Goal: Information Seeking & Learning: Learn about a topic

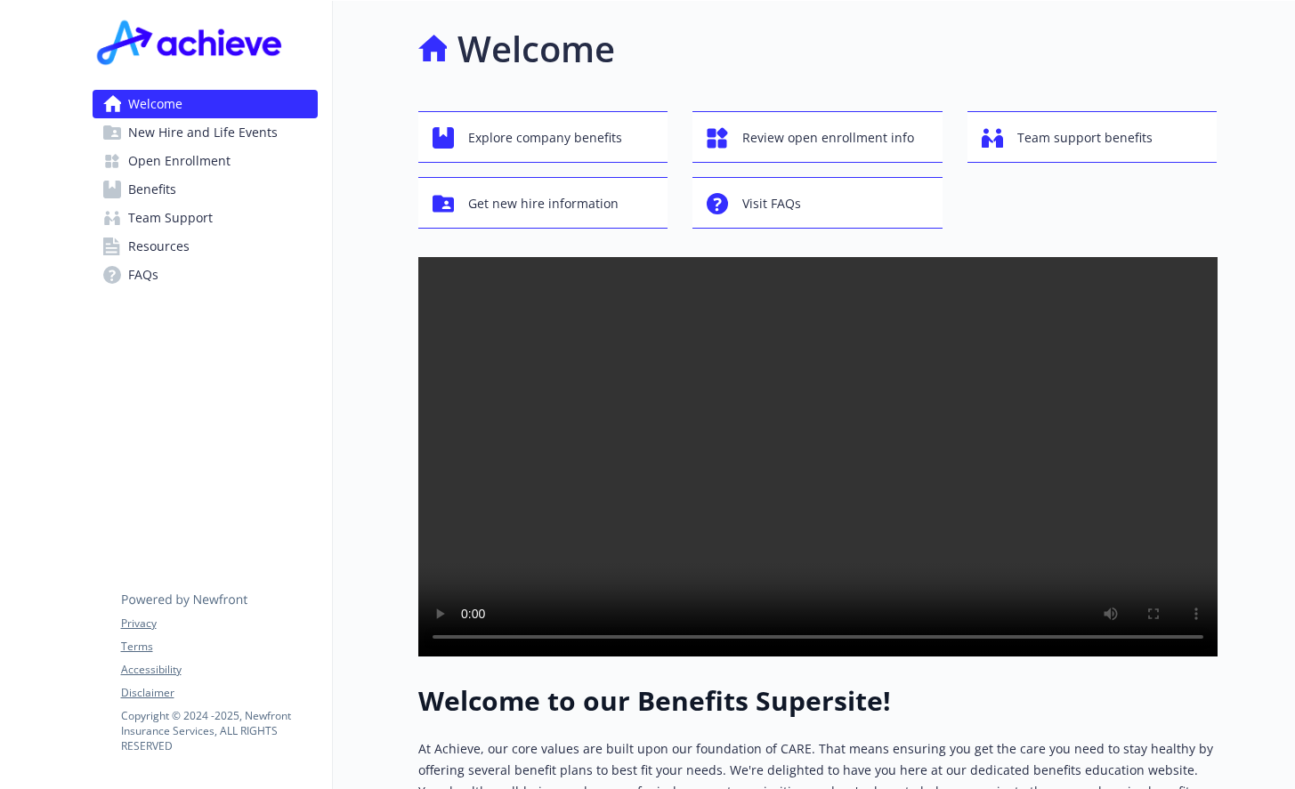
click at [164, 189] on span "Benefits" at bounding box center [152, 189] width 48 height 28
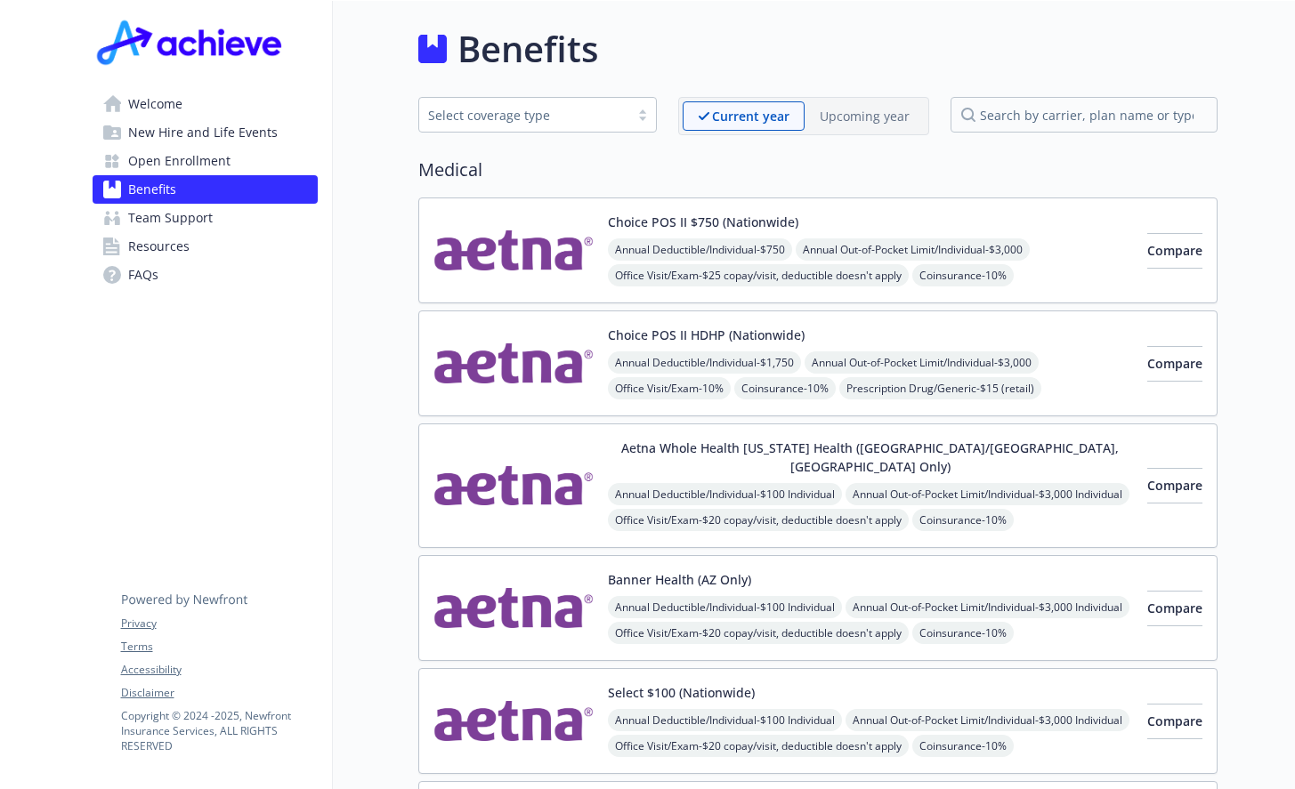
click at [176, 221] on span "Team Support" at bounding box center [170, 218] width 85 height 28
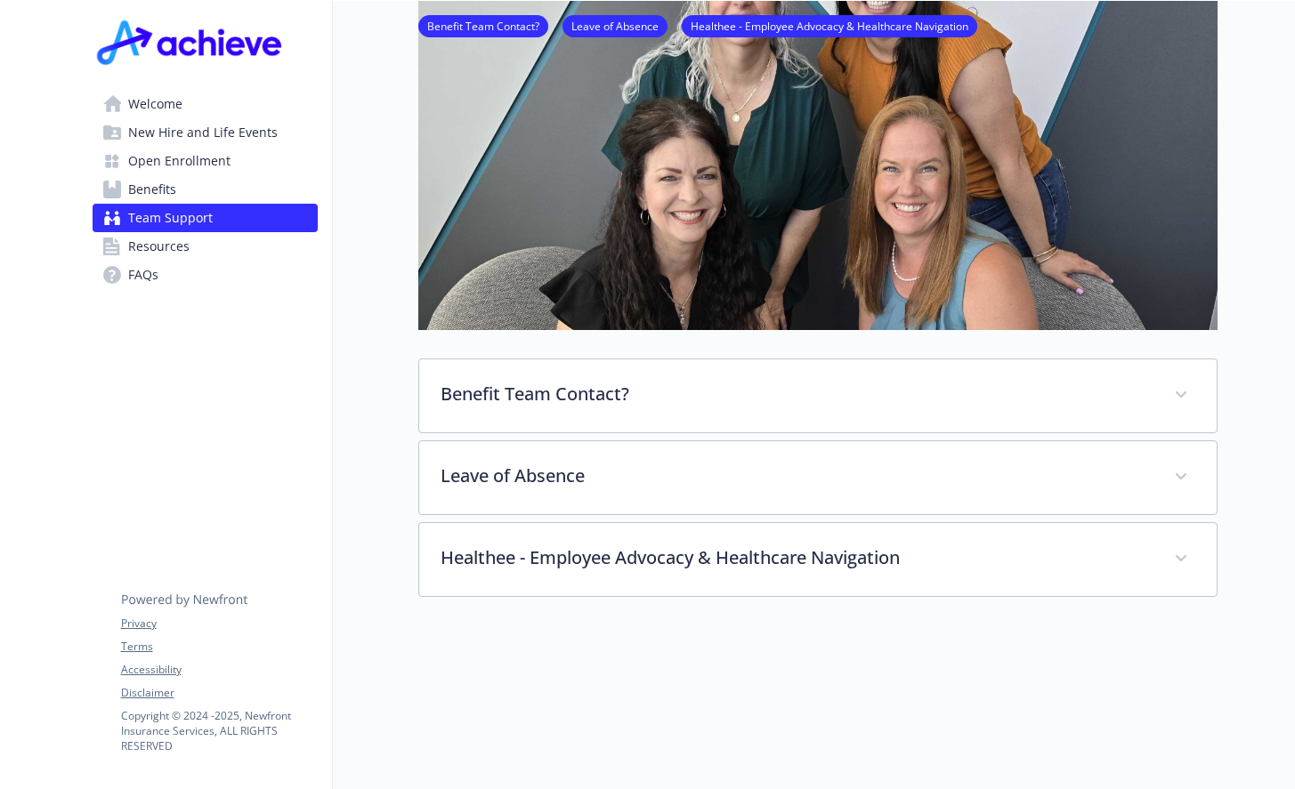
scroll to position [356, 0]
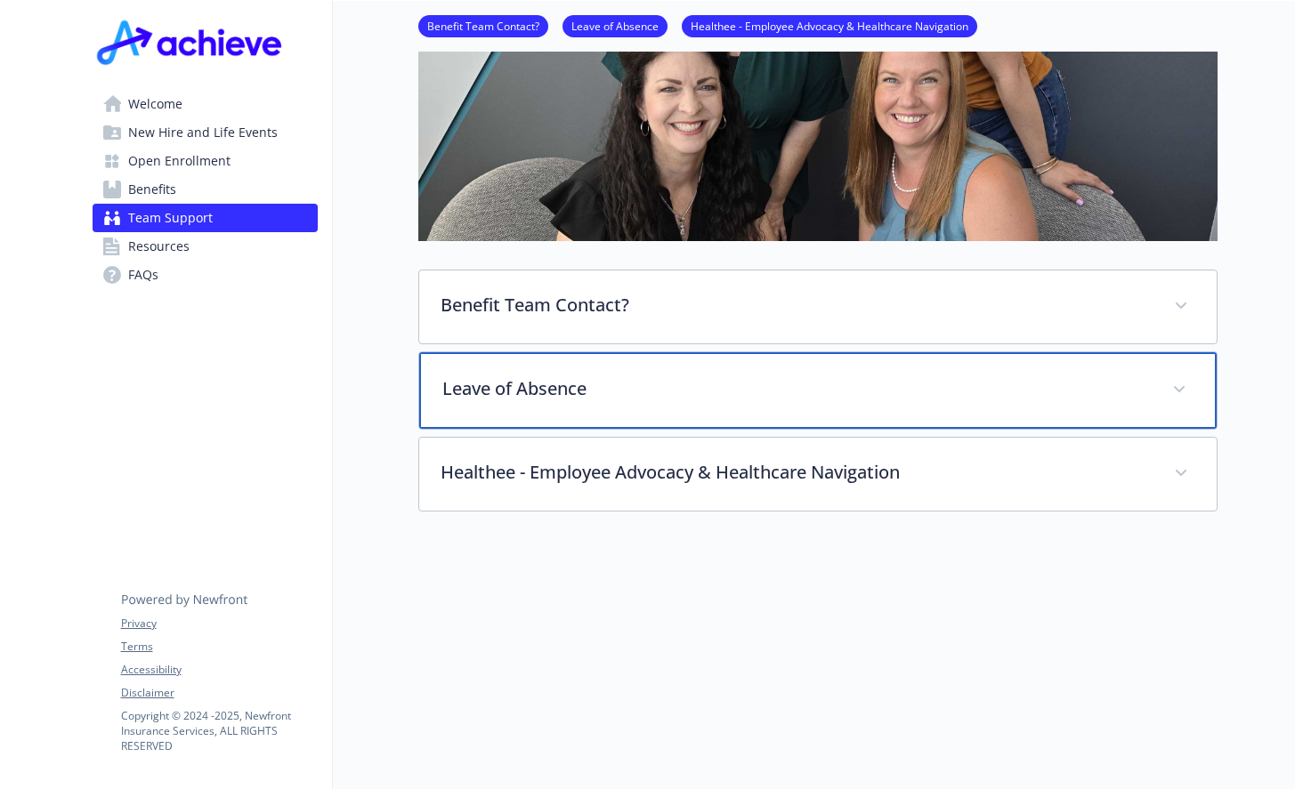
click at [590, 402] on div "Leave of Absence" at bounding box center [817, 390] width 797 height 77
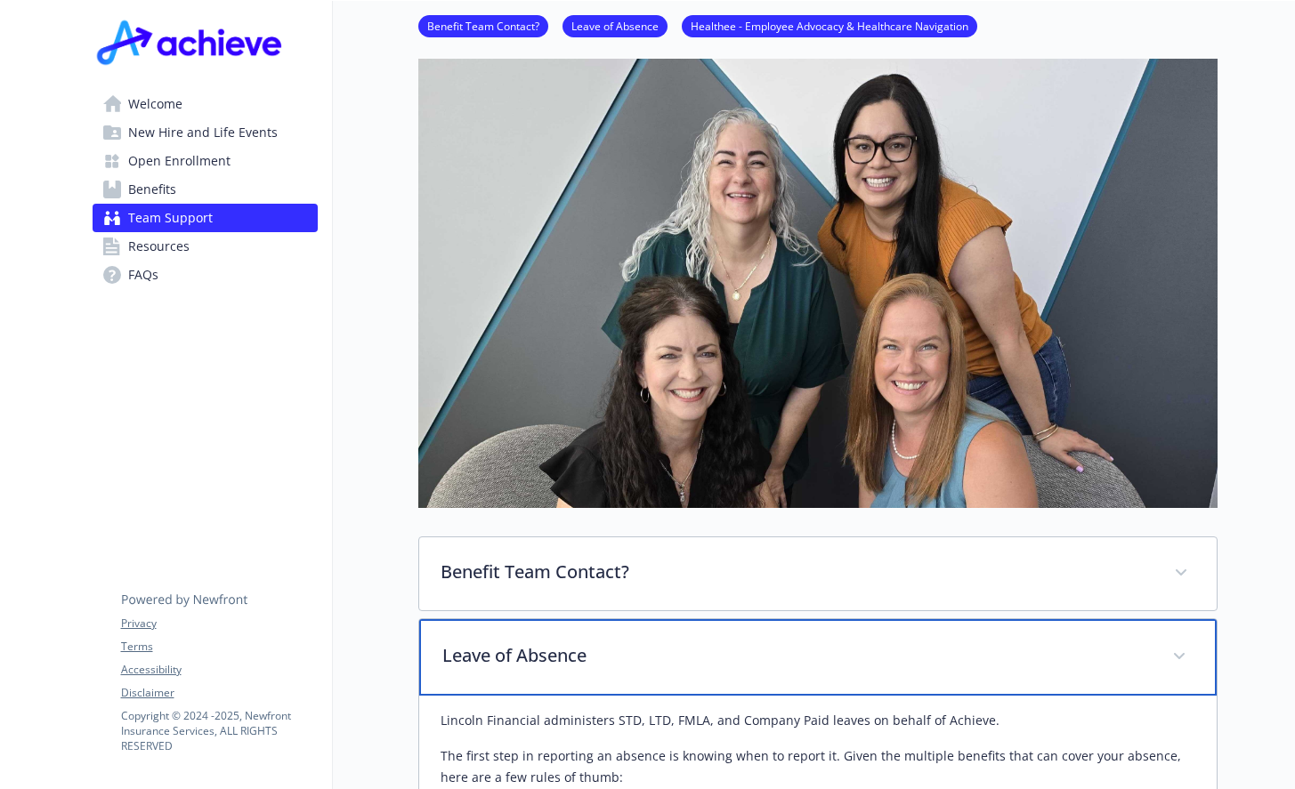
scroll to position [0, 0]
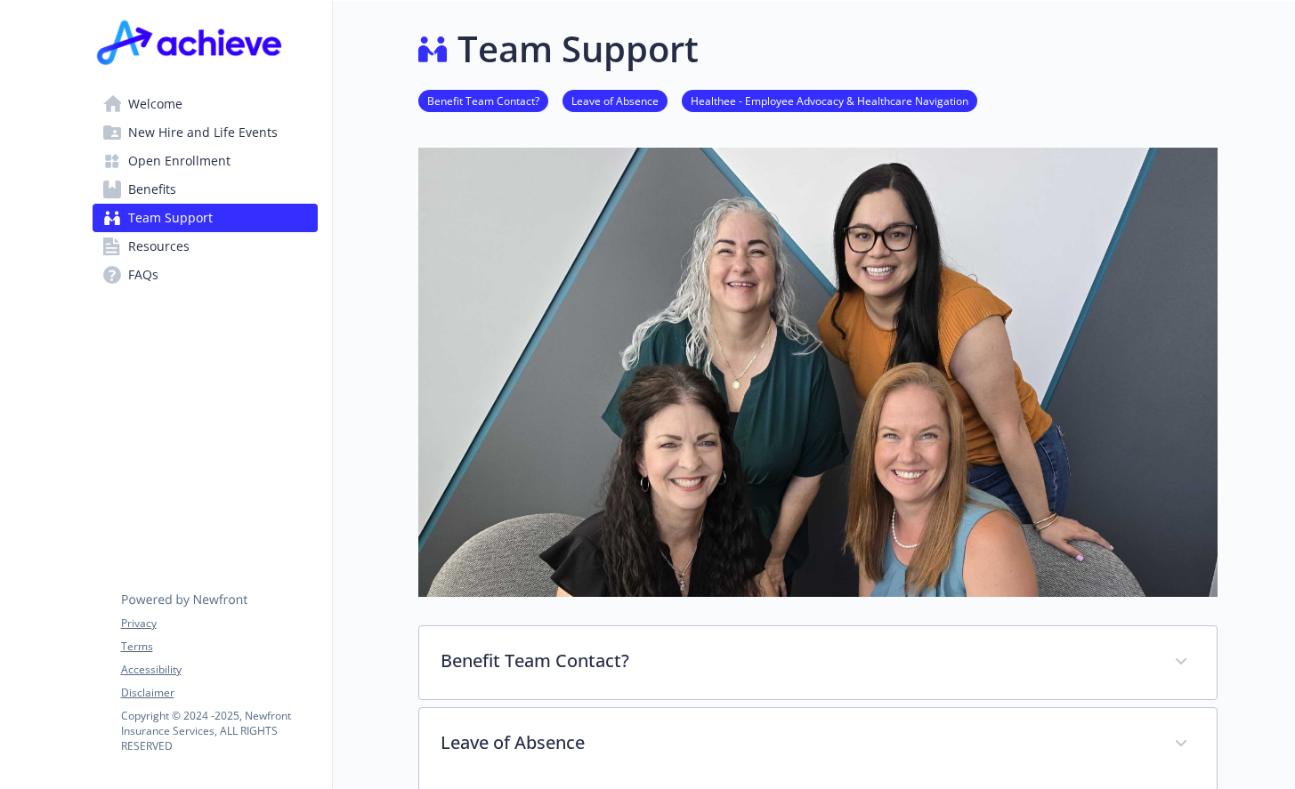
click at [769, 105] on link "Healthee - Employee Advocacy & Healthcare Navigation" at bounding box center [829, 100] width 295 height 17
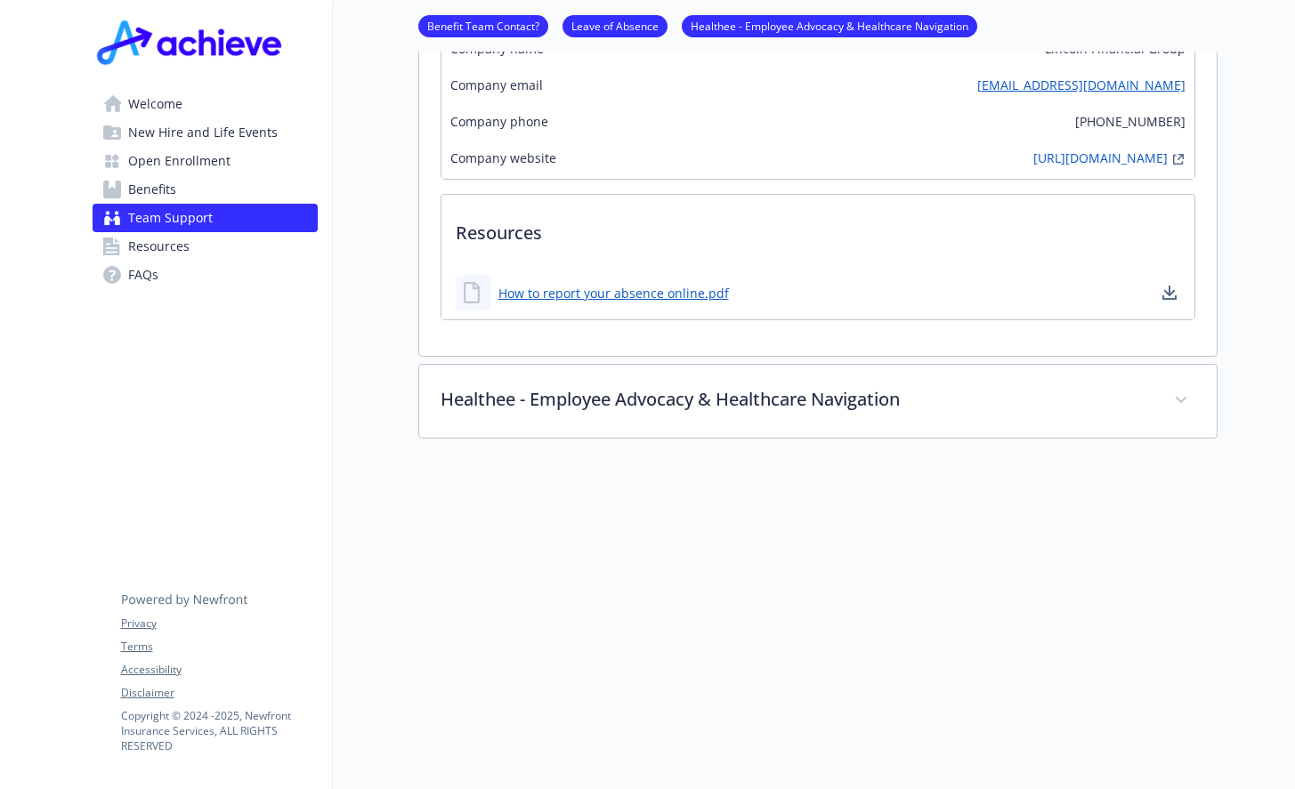
click at [148, 112] on span "Welcome" at bounding box center [155, 104] width 54 height 28
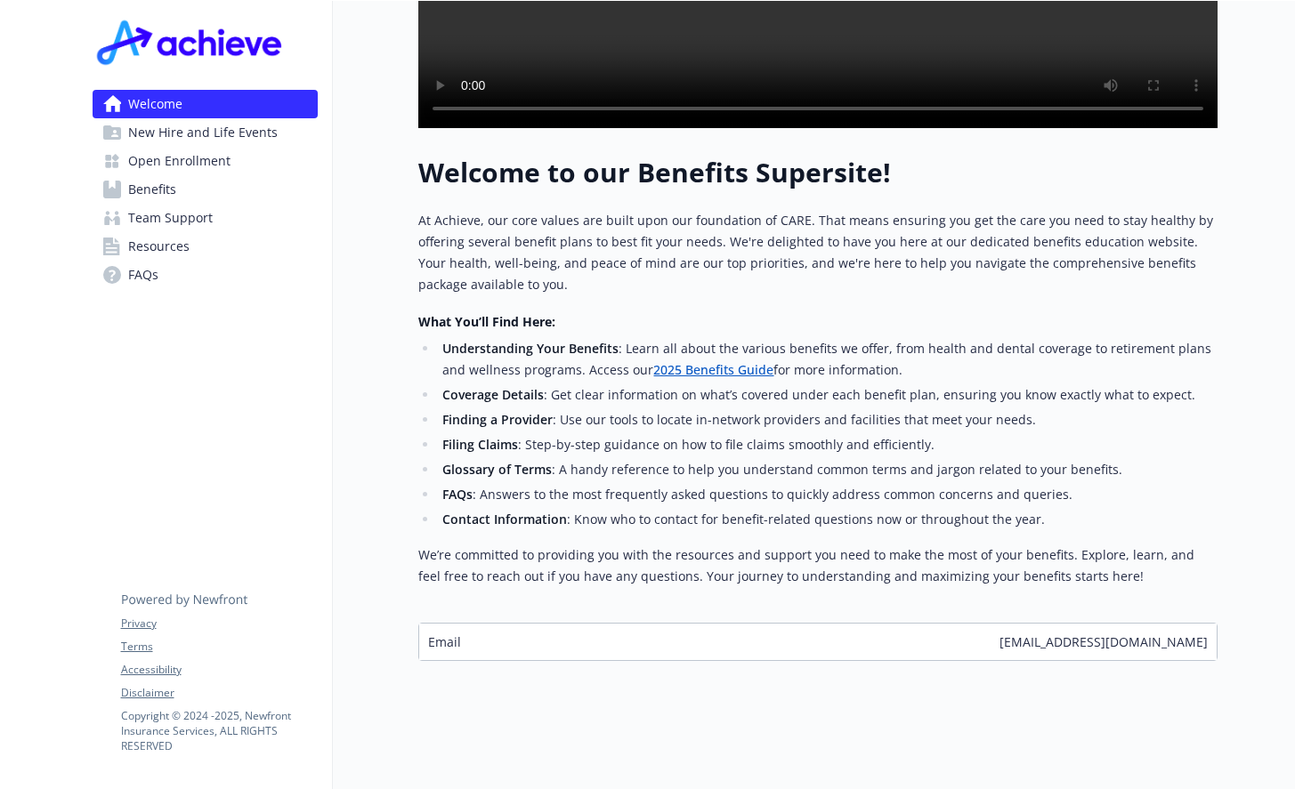
scroll to position [592, 13]
click at [133, 190] on span "Benefits" at bounding box center [152, 189] width 48 height 28
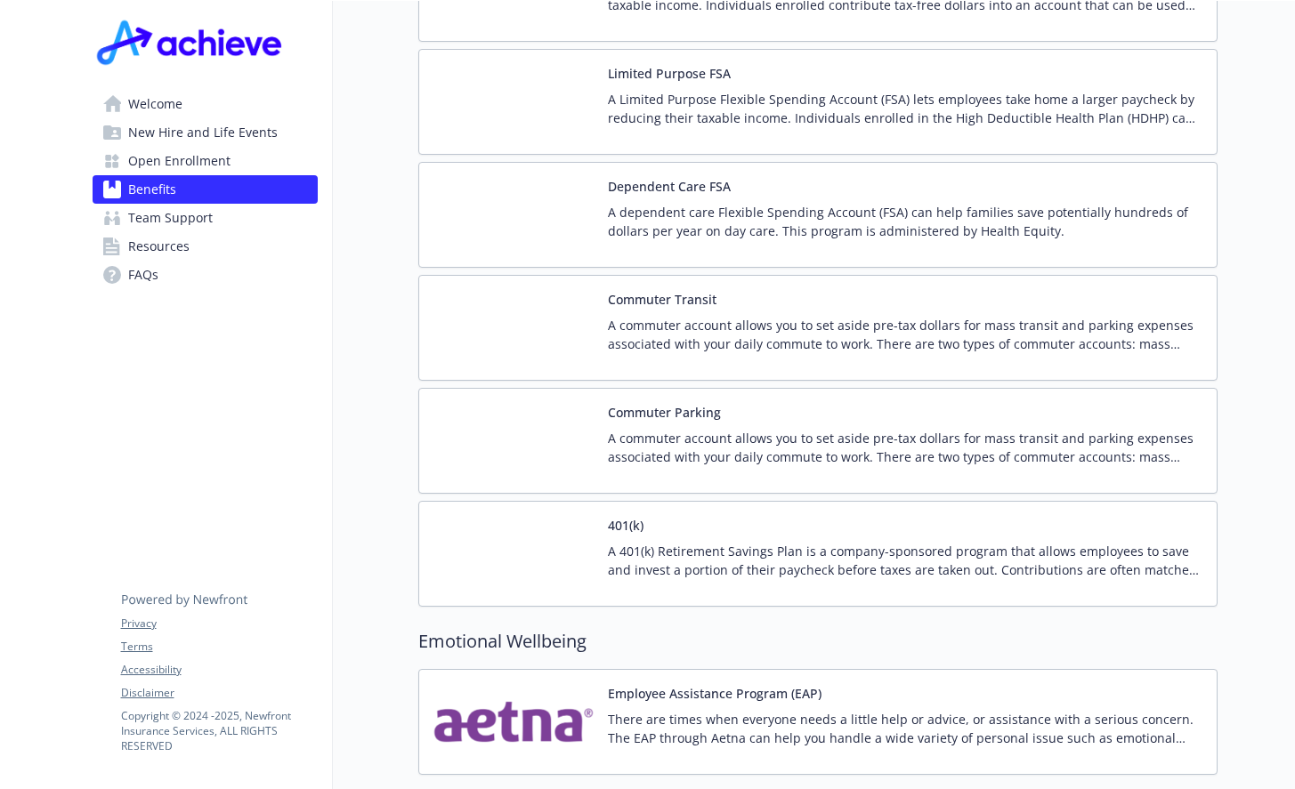
scroll to position [2937, 13]
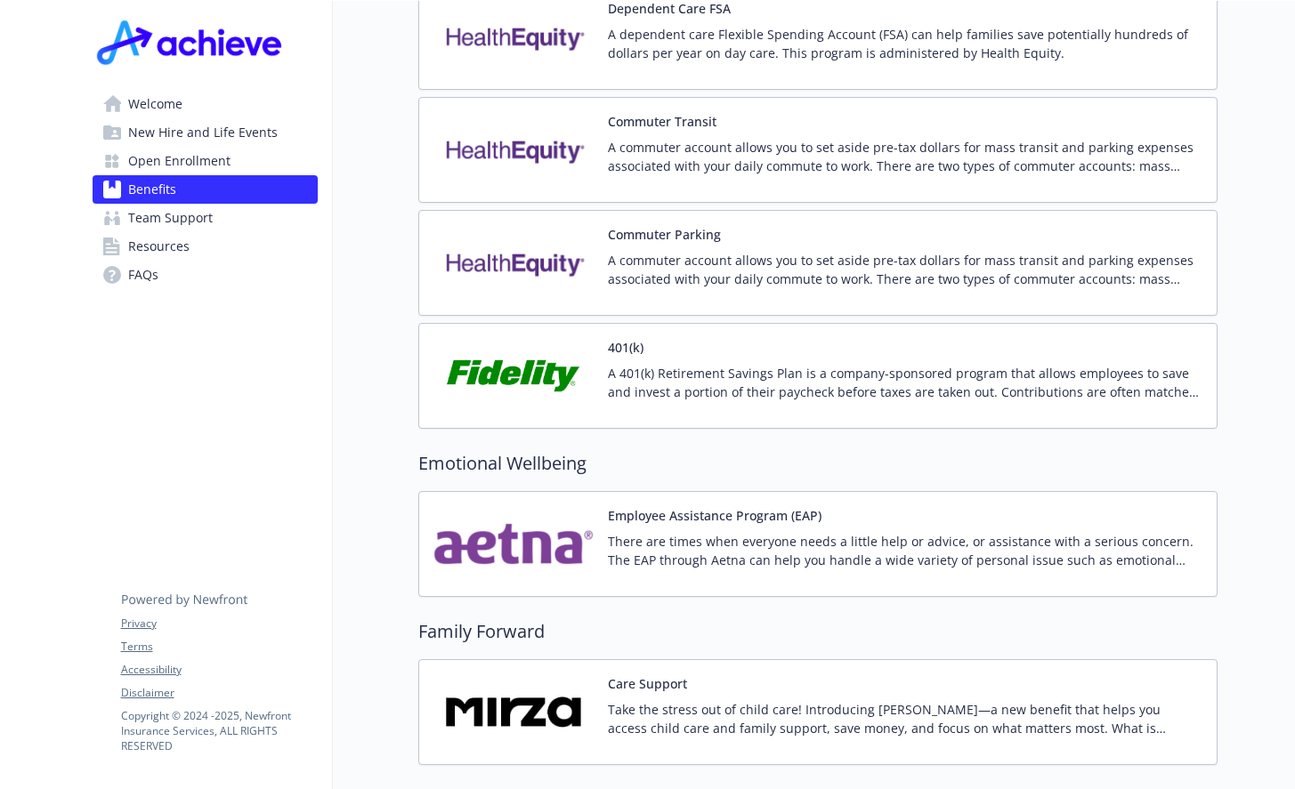
click at [549, 515] on img at bounding box center [513, 544] width 160 height 76
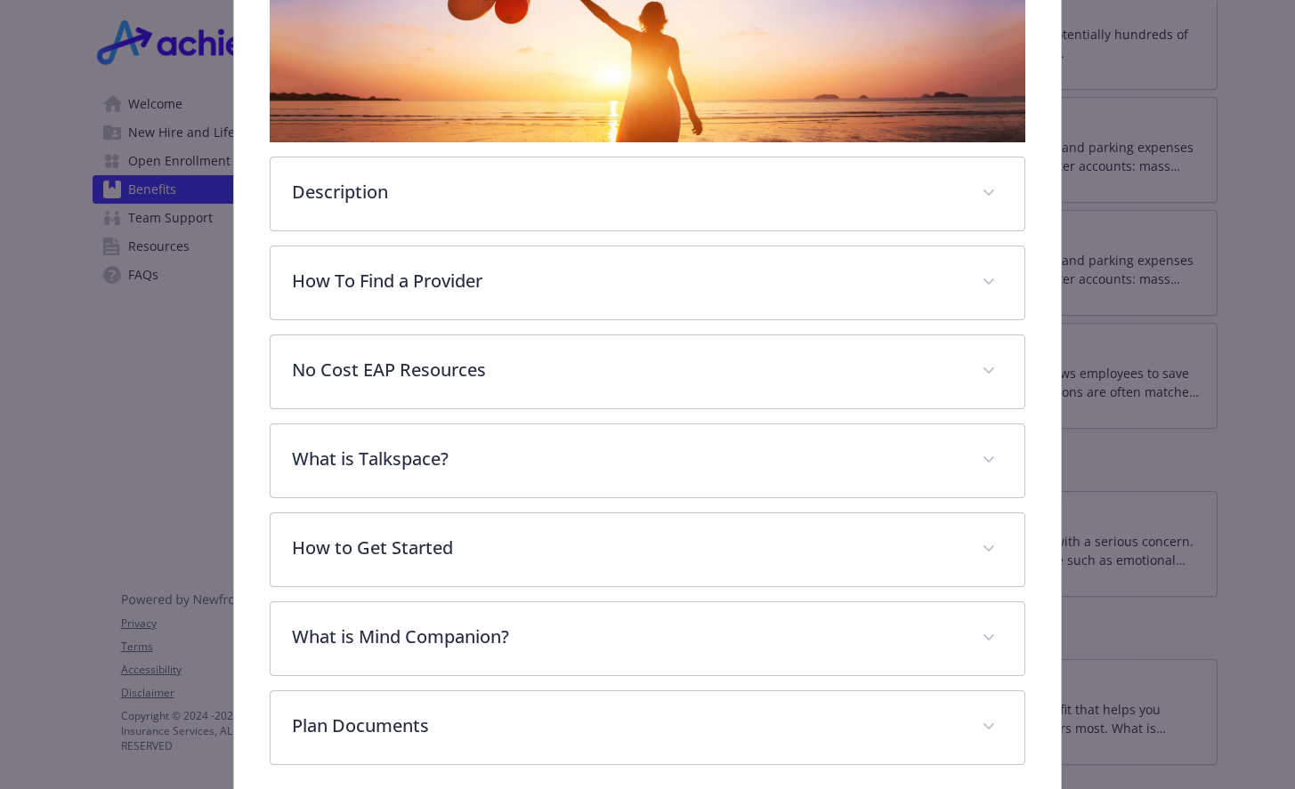
scroll to position [483, 0]
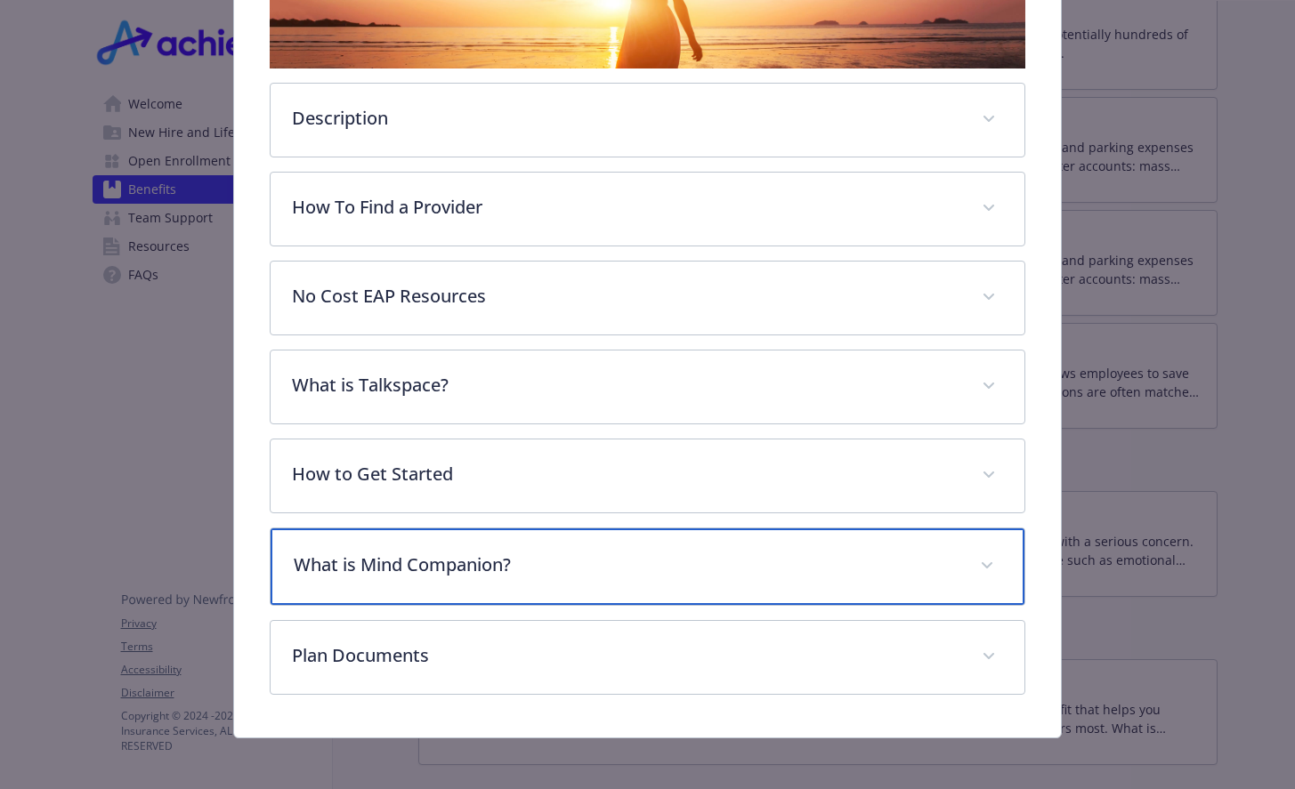
drag, startPoint x: 387, startPoint y: 574, endPoint x: 390, endPoint y: 557, distance: 17.1
click at [390, 560] on p "What is Mind Companion?" at bounding box center [626, 565] width 665 height 27
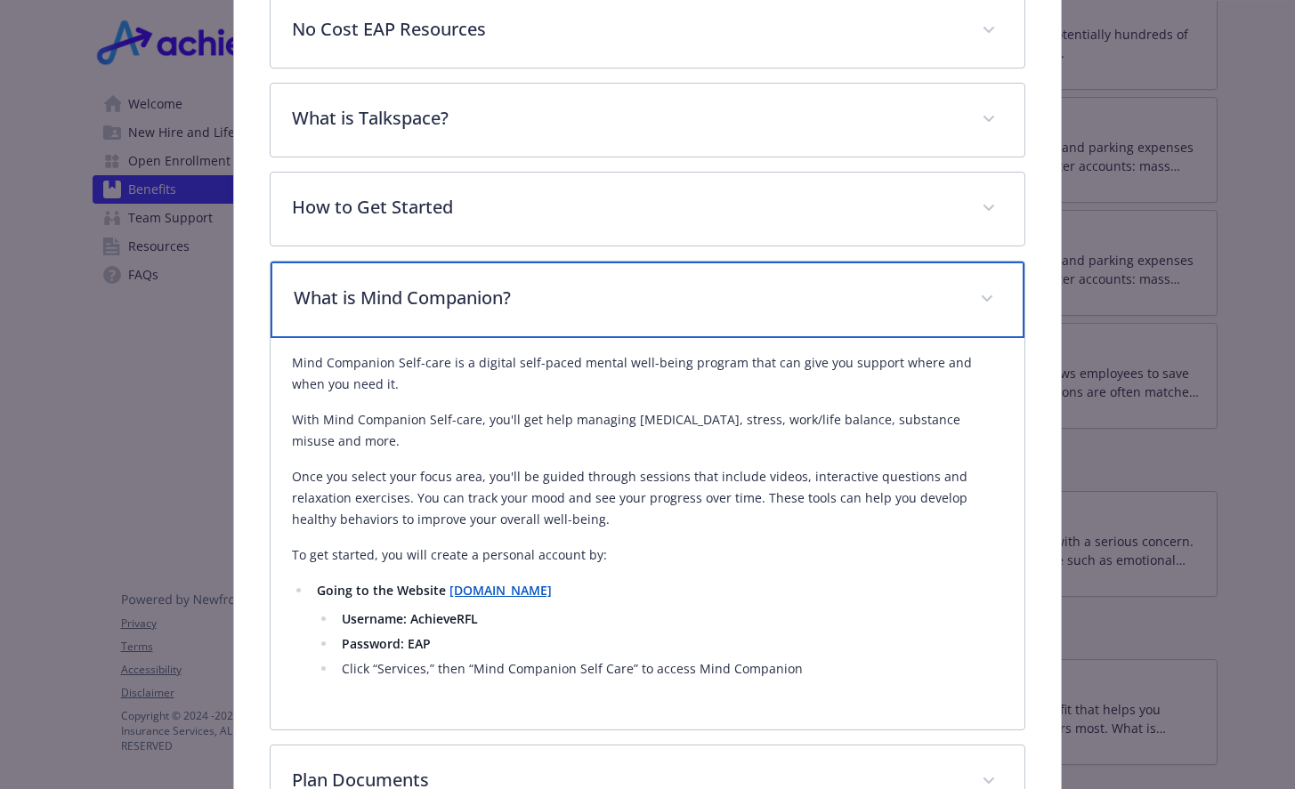
scroll to position [839, 0]
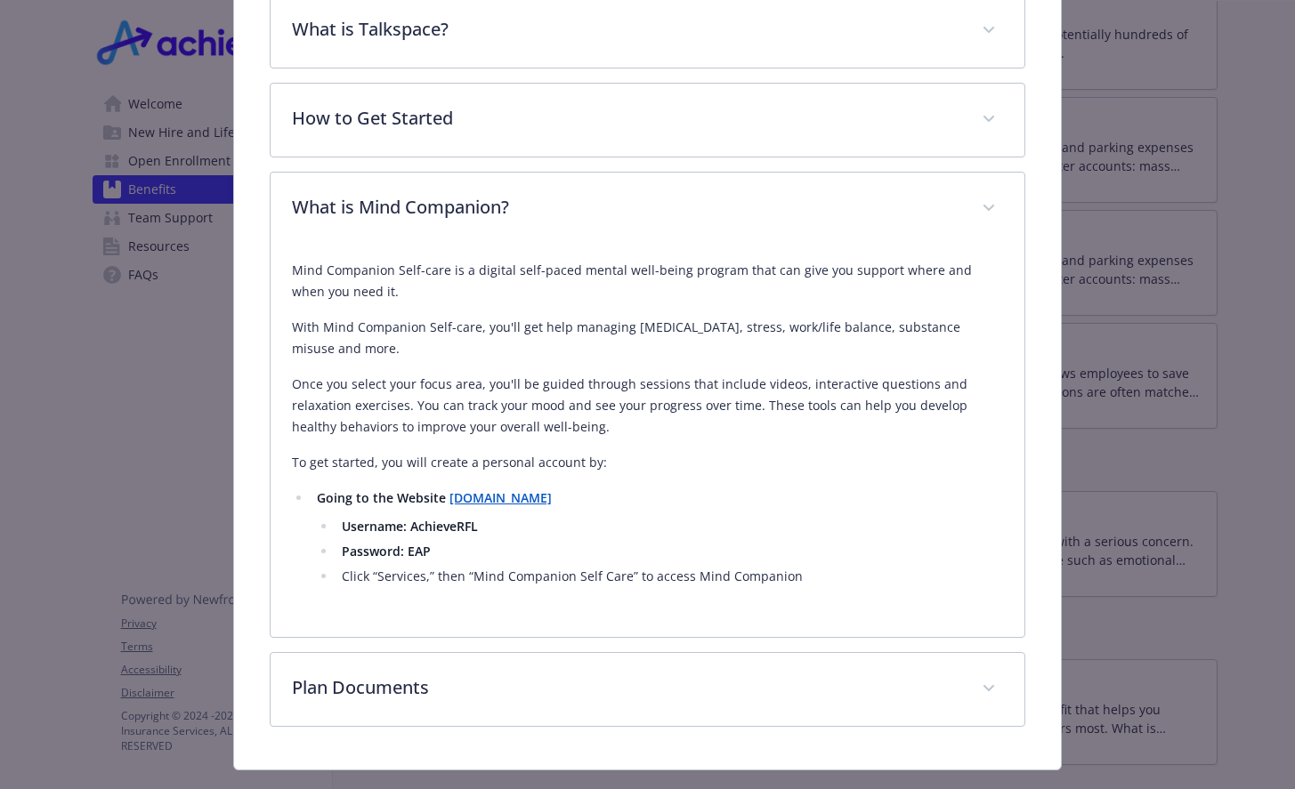
click at [533, 494] on strong "Resourcesforliving.com" at bounding box center [500, 497] width 102 height 17
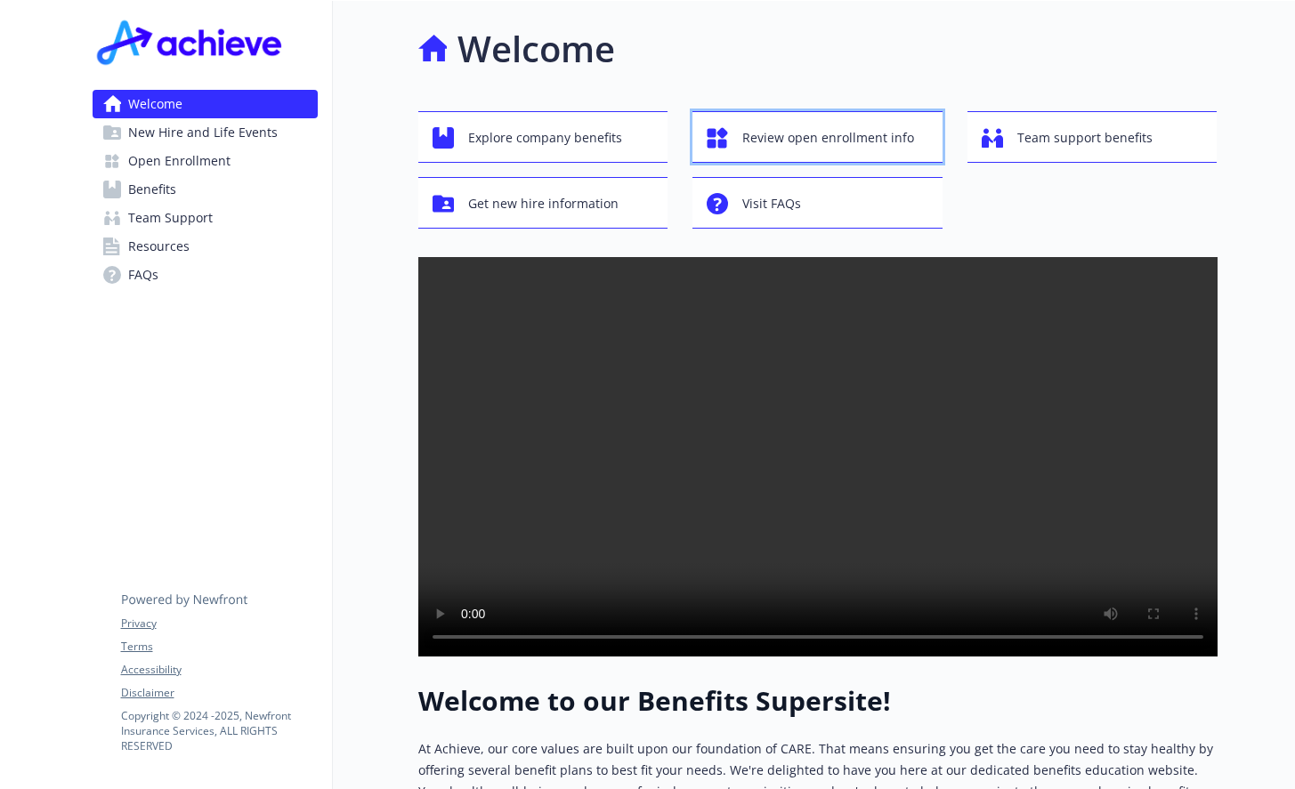
click at [837, 132] on span "Review open enrollment info" at bounding box center [828, 138] width 172 height 34
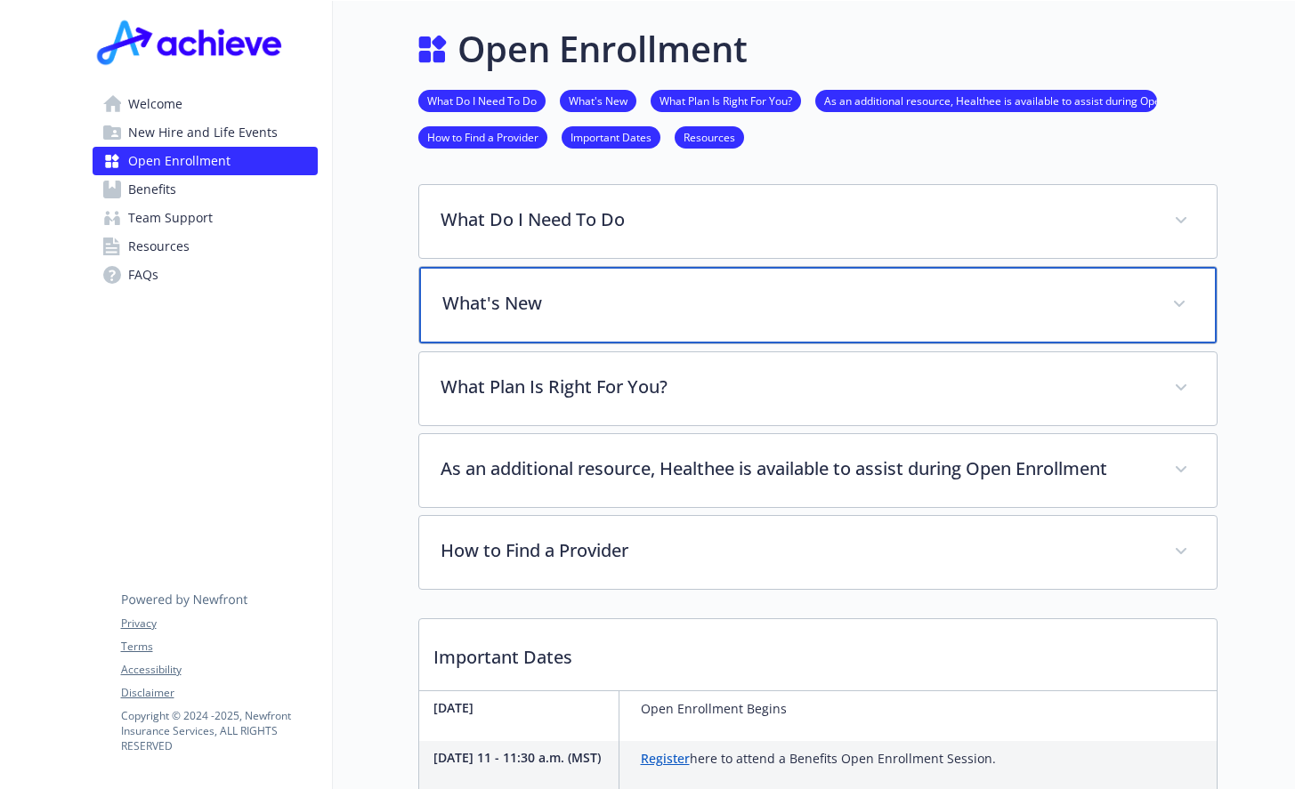
click at [839, 293] on p "What's New" at bounding box center [796, 303] width 708 height 27
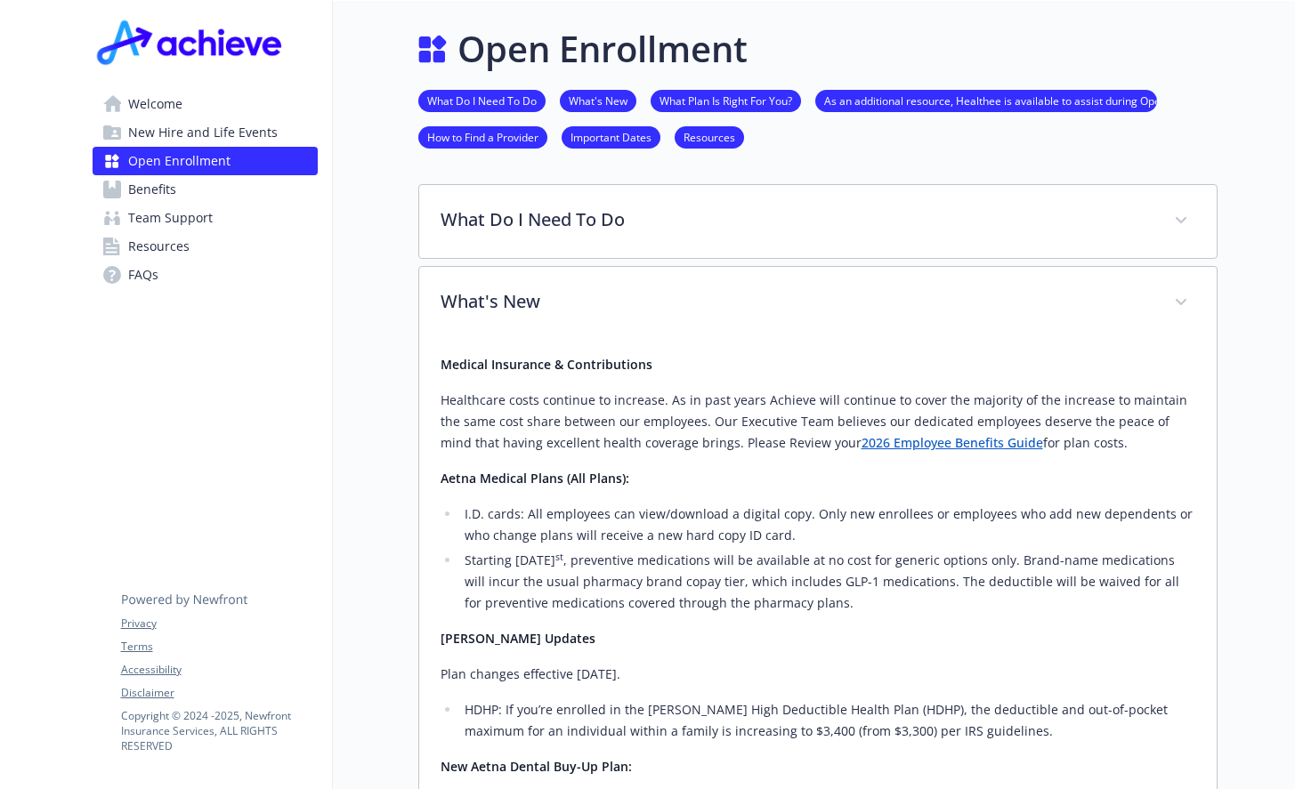
click at [206, 214] on span "Team Support" at bounding box center [170, 218] width 85 height 28
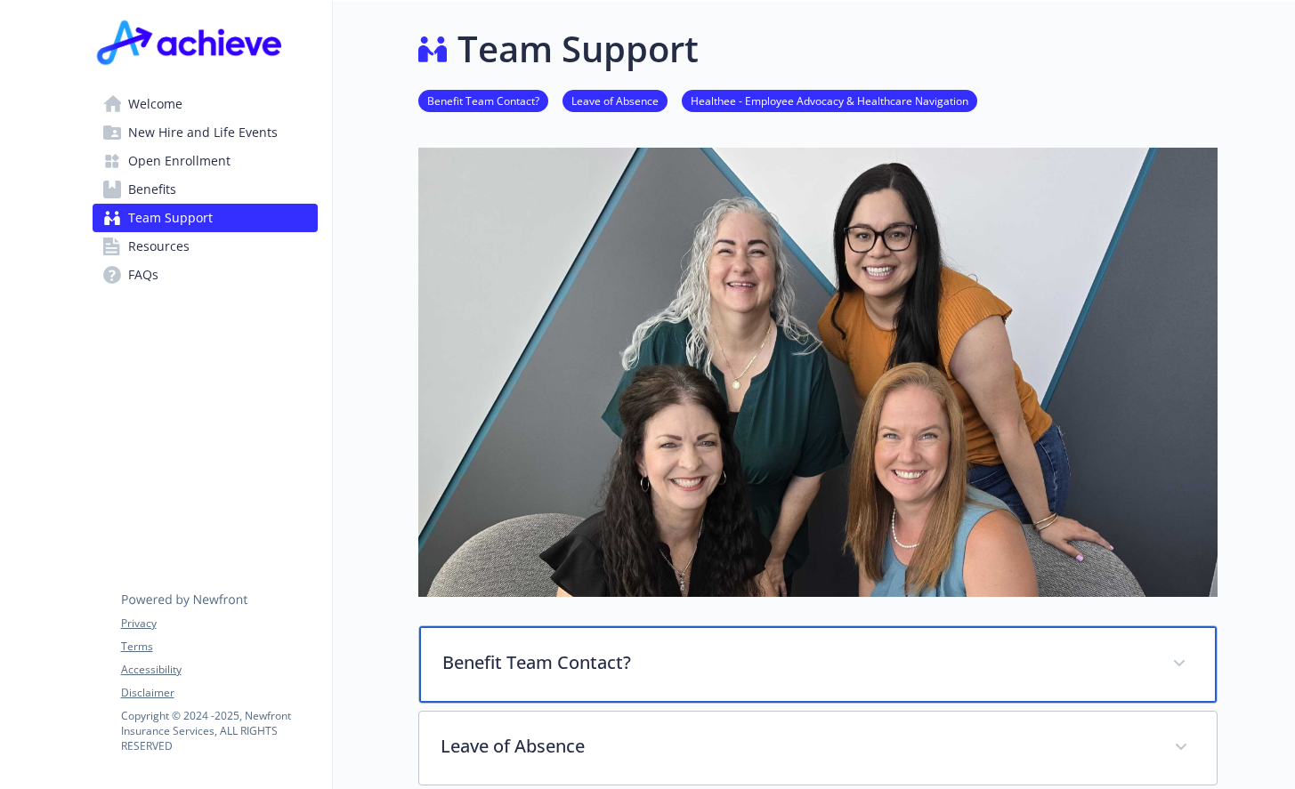
click at [570, 652] on p "Benefit Team Contact?" at bounding box center [796, 663] width 708 height 27
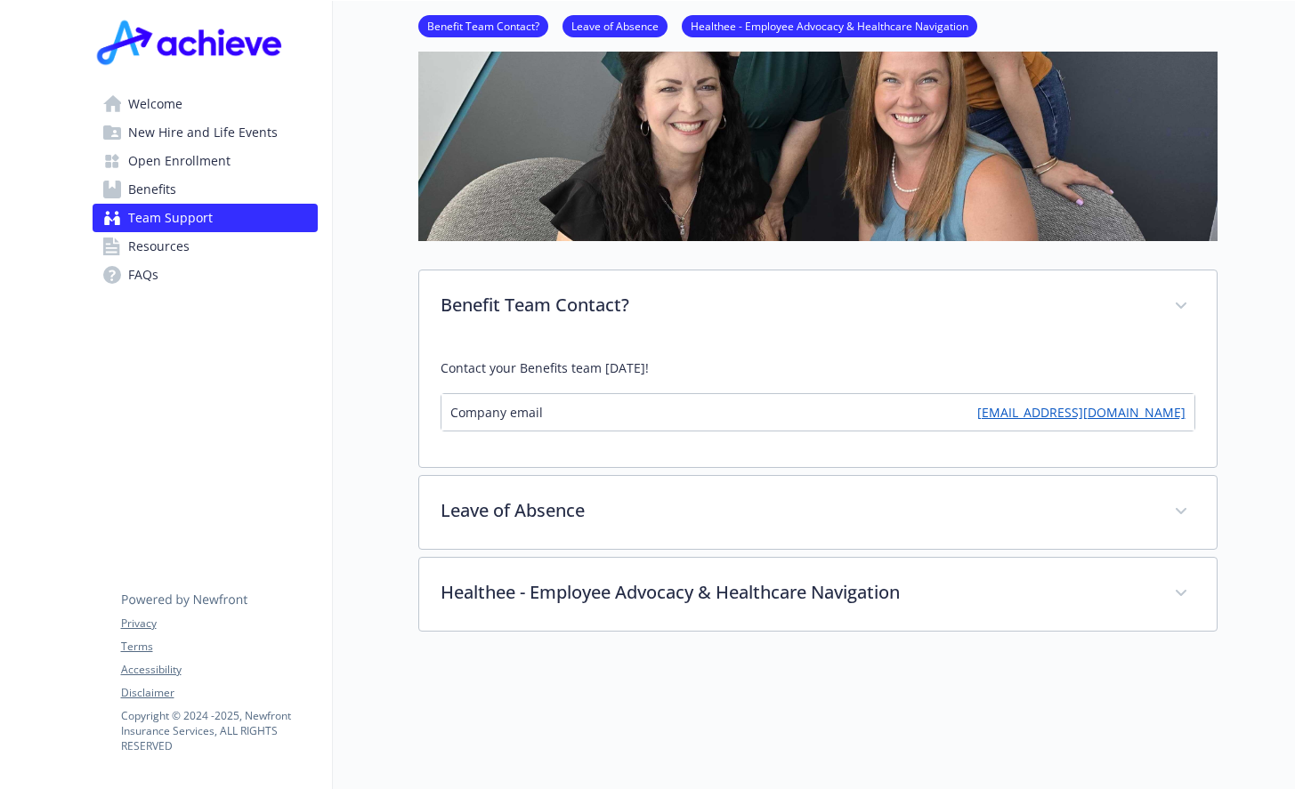
click at [1132, 419] on link "[EMAIL_ADDRESS][DOMAIN_NAME]" at bounding box center [1081, 412] width 208 height 19
click at [889, 28] on link "Healthee - Employee Advocacy & Healthcare Navigation" at bounding box center [829, 25] width 295 height 17
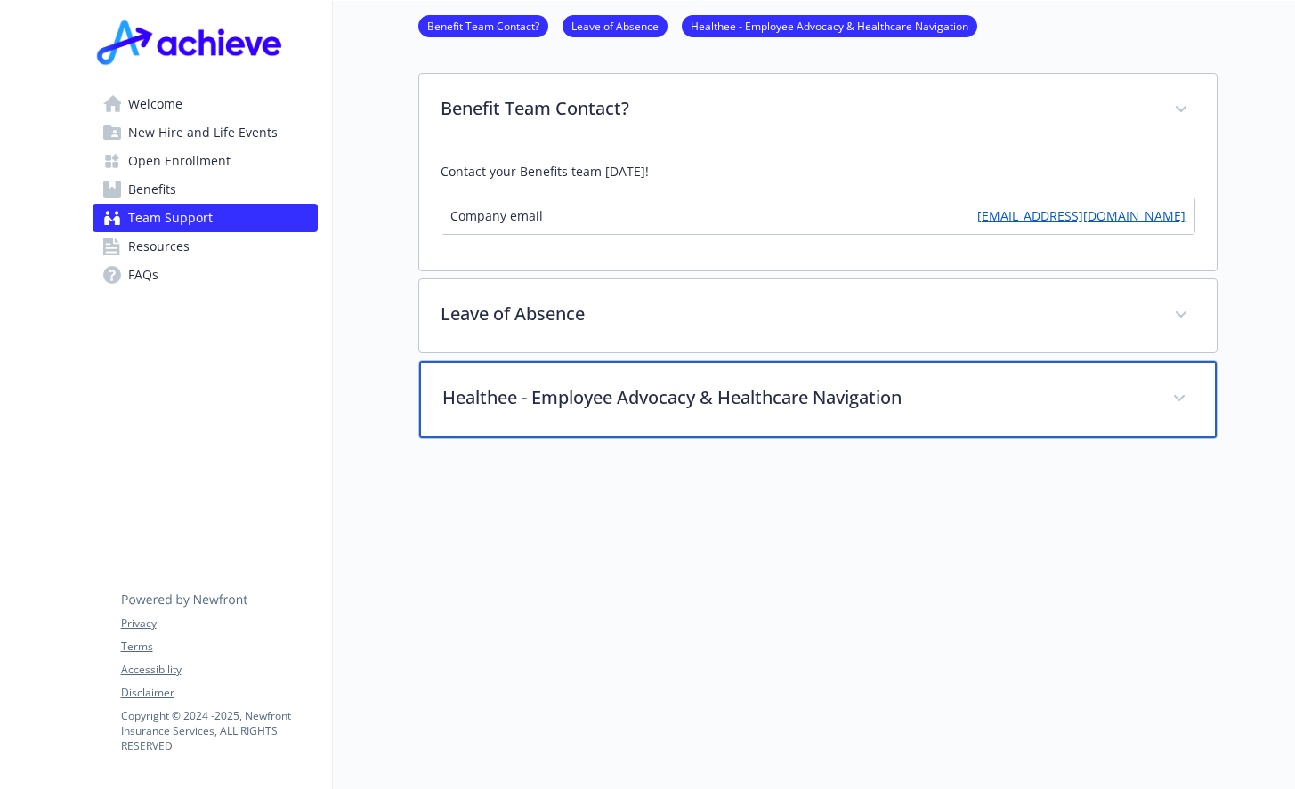
click at [730, 395] on p "Healthee - Employee Advocacy & Healthcare Navigation" at bounding box center [796, 397] width 708 height 27
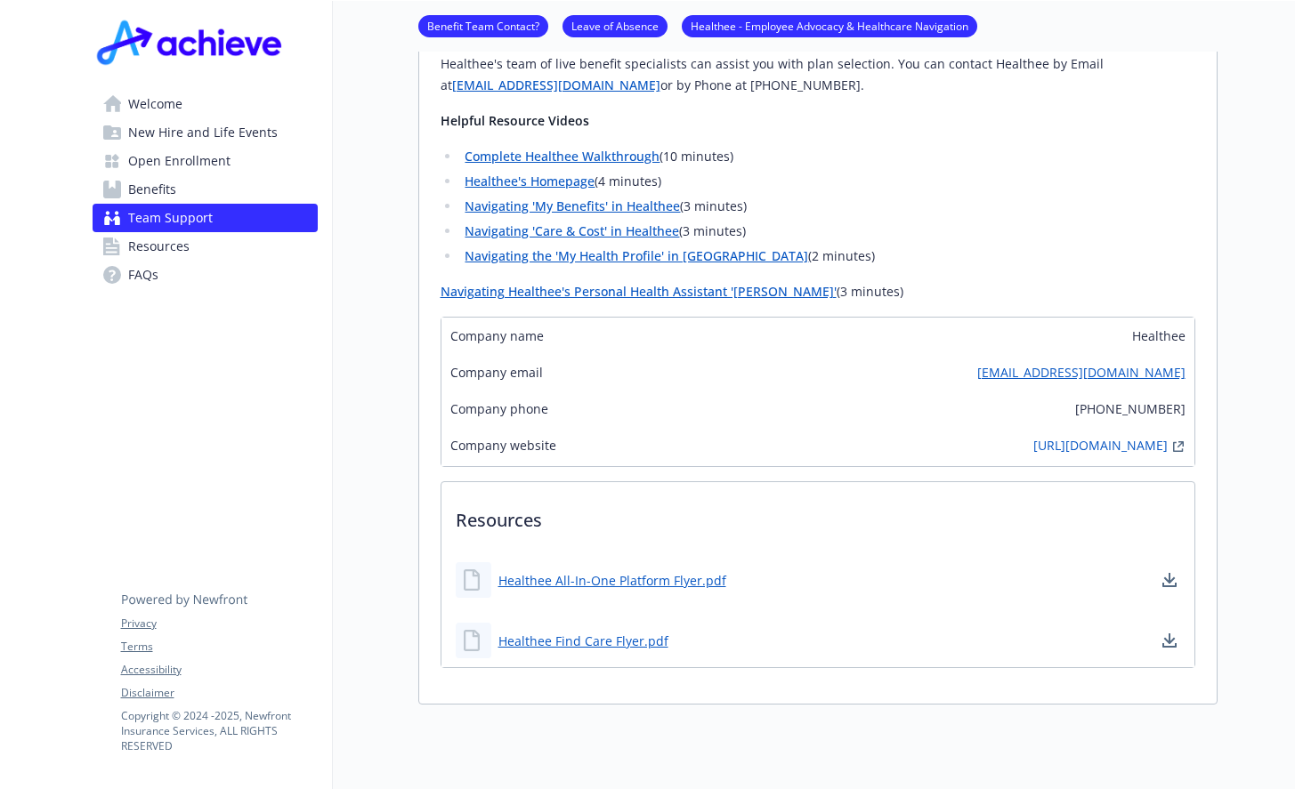
scroll to position [1541, 13]
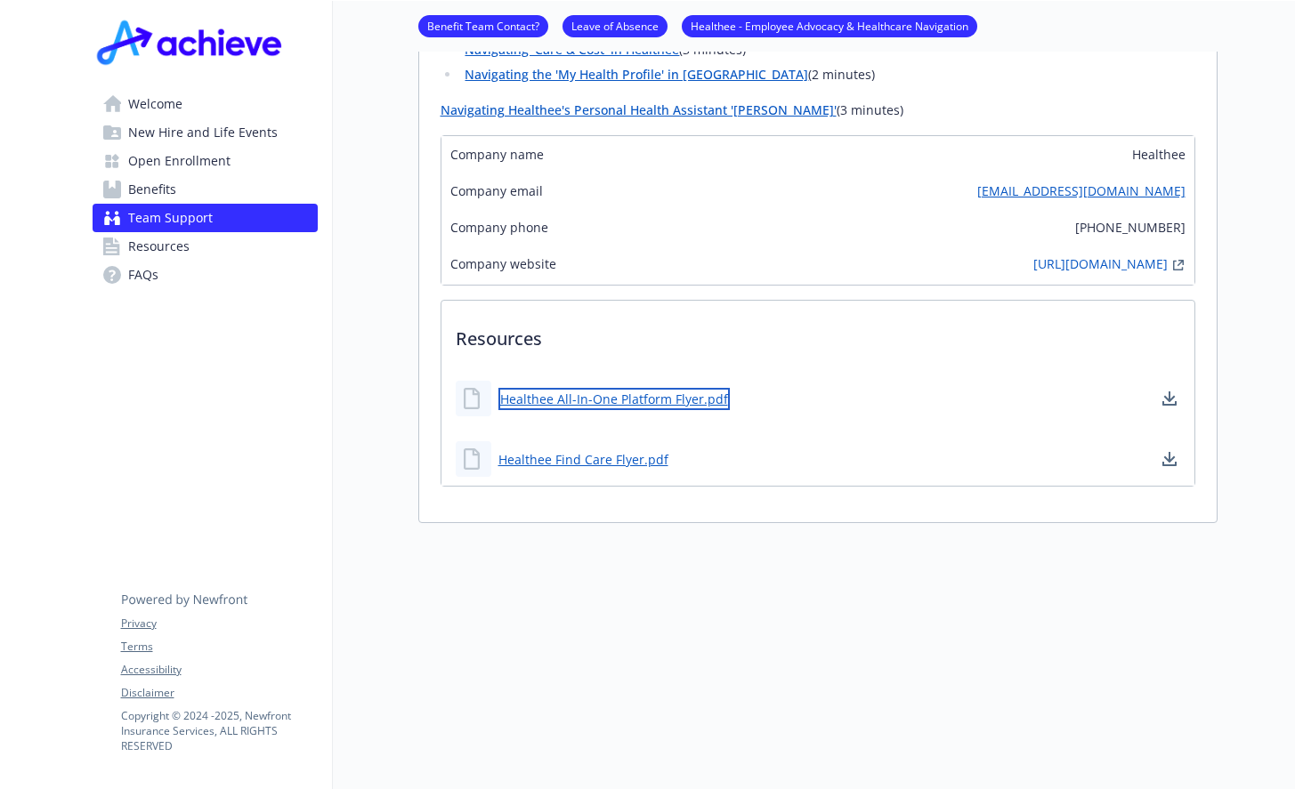
click at [593, 388] on link "Healthee All-In-One Platform Flyer.pdf" at bounding box center [613, 399] width 231 height 22
click at [467, 182] on span "Company email" at bounding box center [496, 191] width 93 height 19
click at [606, 388] on link "Healthee All-In-One Platform Flyer.pdf" at bounding box center [613, 399] width 231 height 22
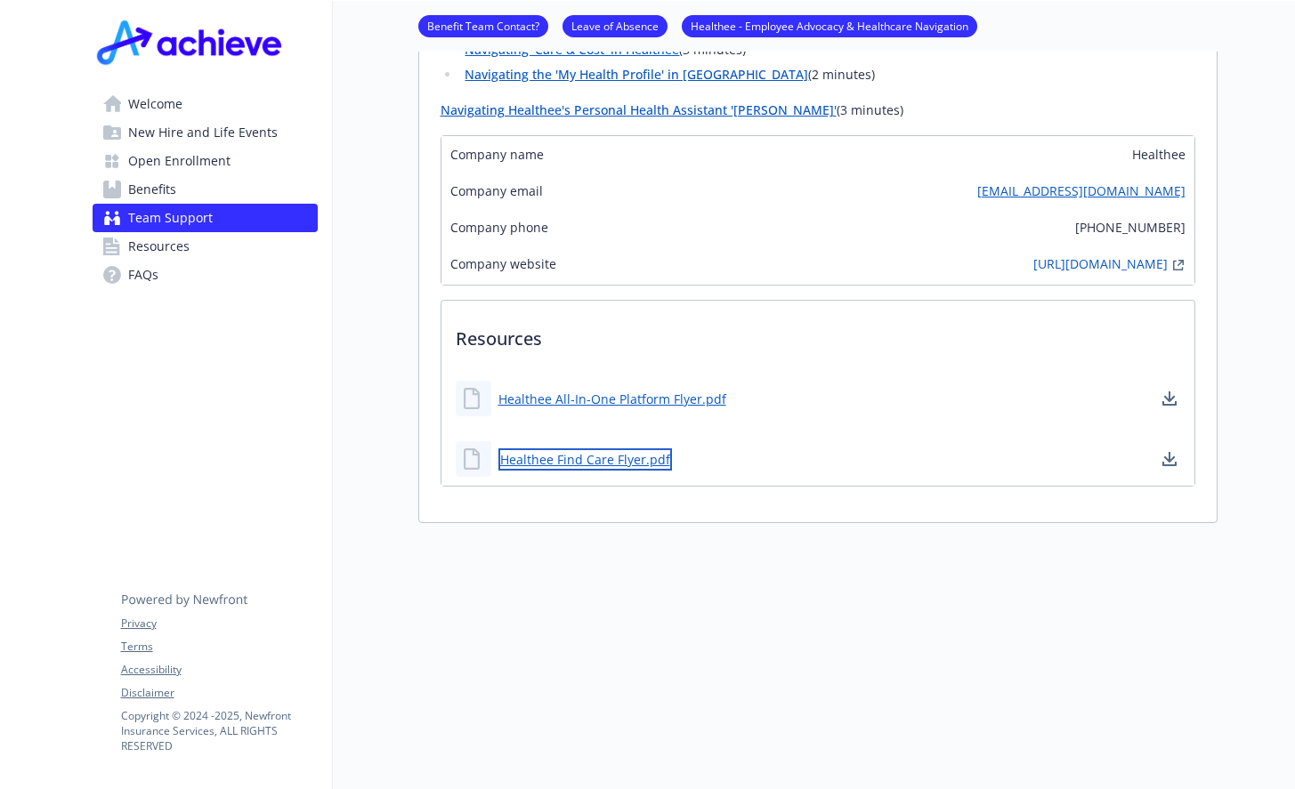
click at [567, 449] on link "Healthee Find Care Flyer.pdf" at bounding box center [585, 460] width 174 height 22
click at [134, 183] on span "Benefits" at bounding box center [152, 189] width 48 height 28
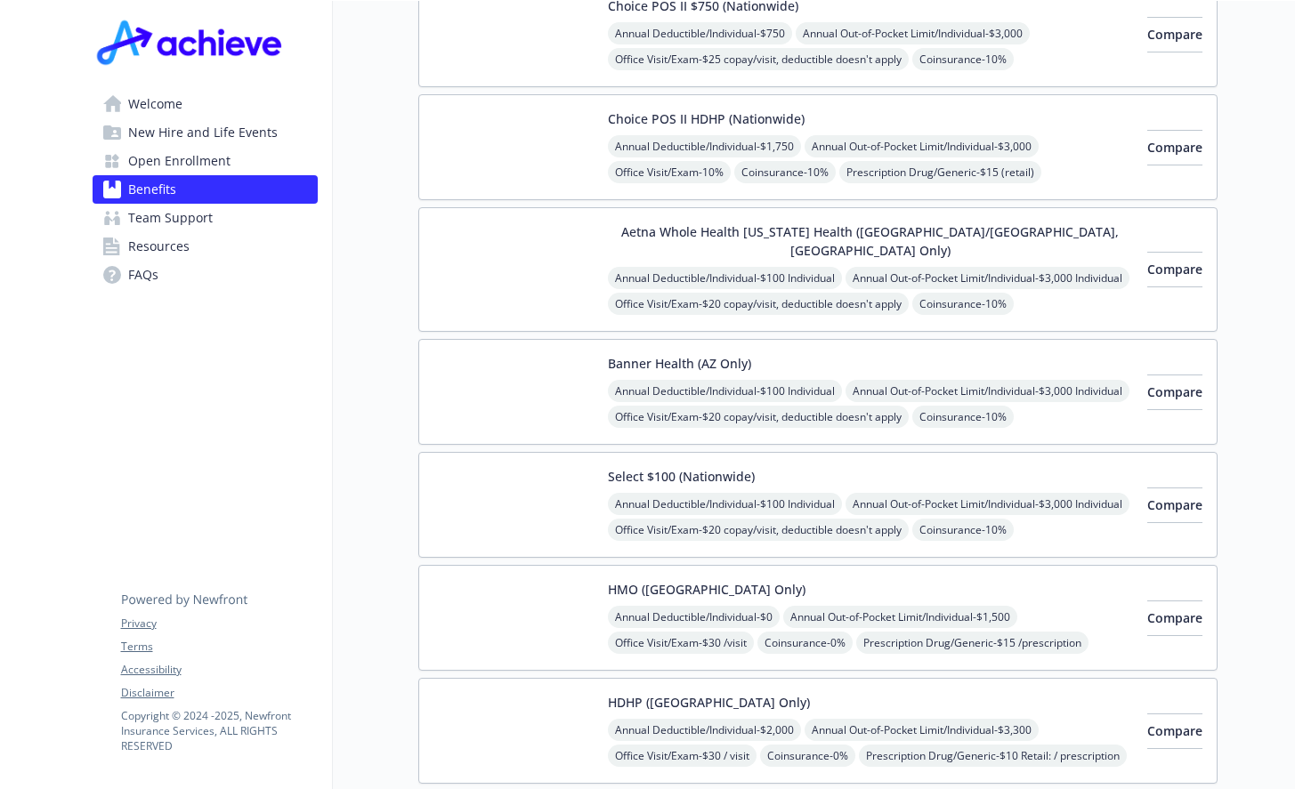
scroll to position [0, 13]
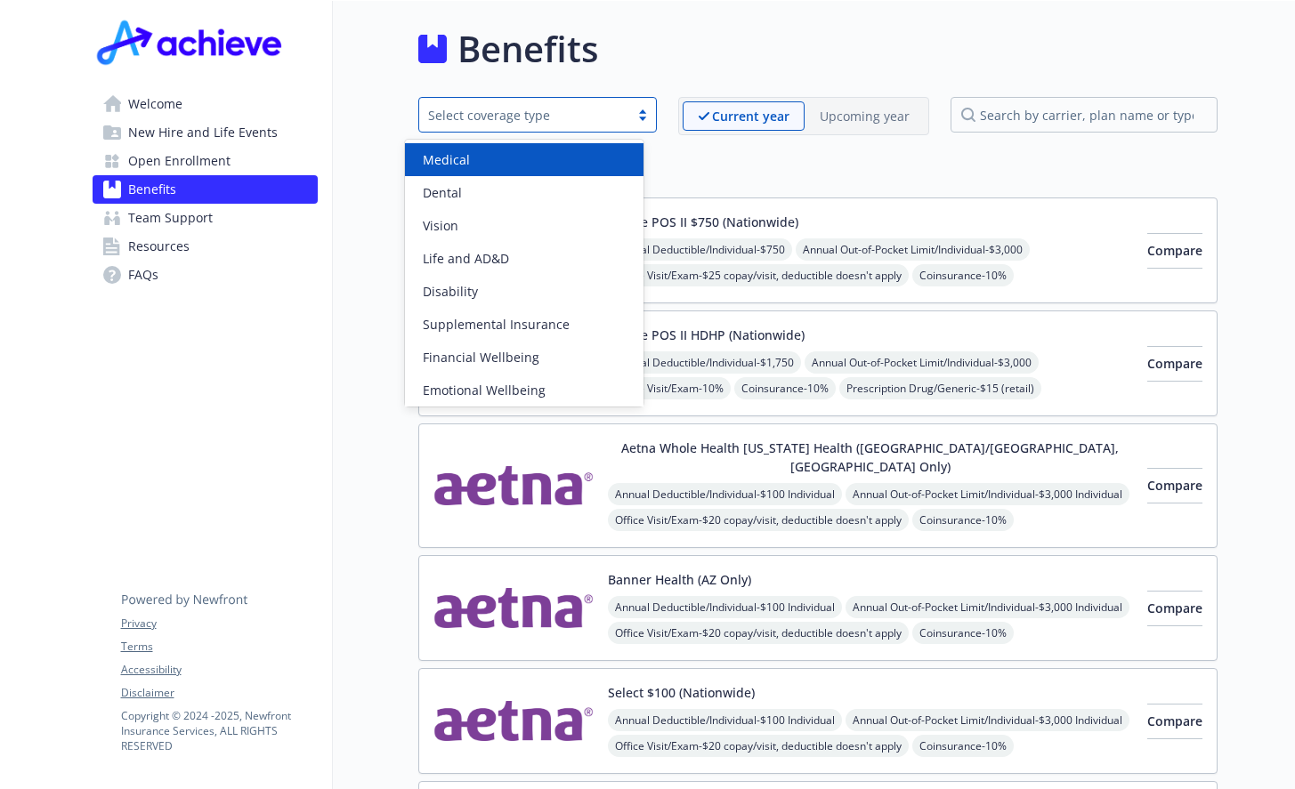
click at [515, 117] on div "Select coverage type" at bounding box center [524, 115] width 192 height 19
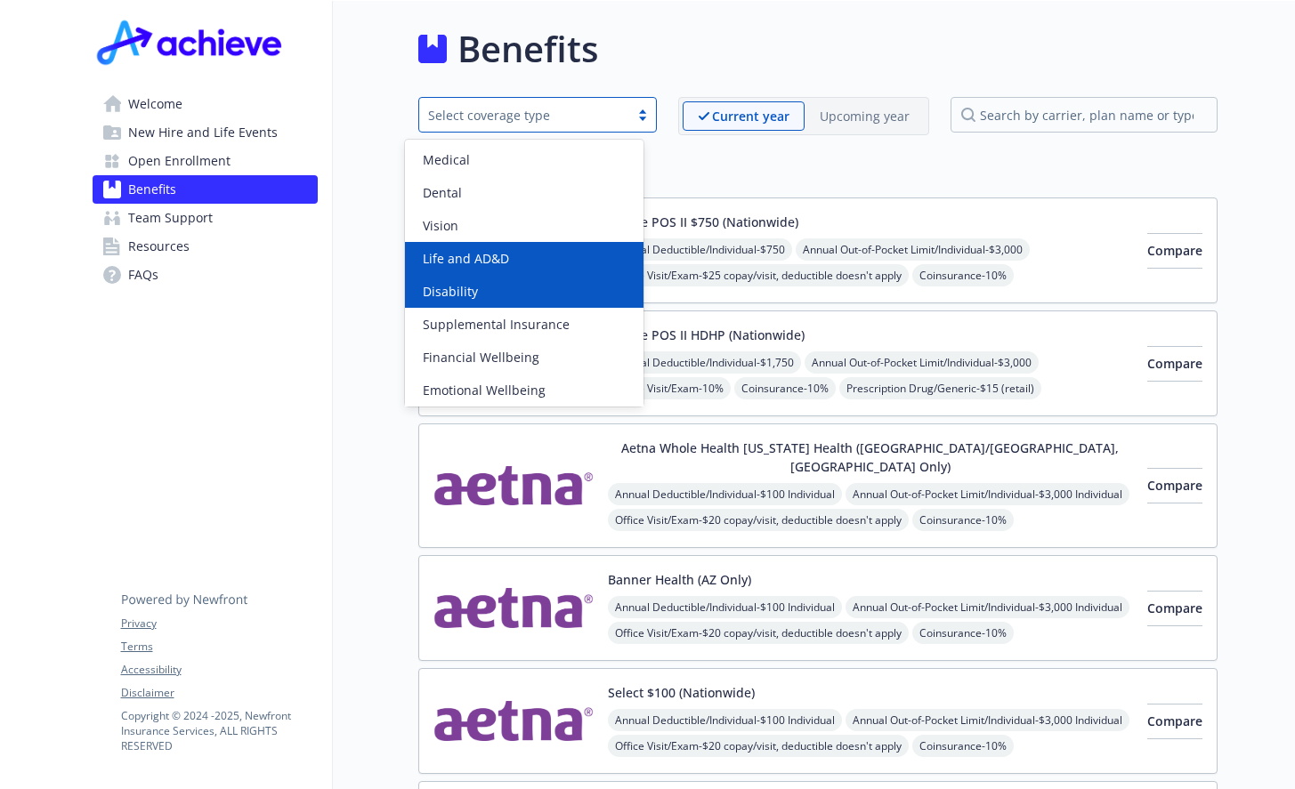
drag, startPoint x: 528, startPoint y: 259, endPoint x: 535, endPoint y: 301, distance: 42.4
click at [533, 294] on div "Medical Dental Vision Life and AD&D Disability Supplemental Insurance Financial…" at bounding box center [524, 273] width 238 height 267
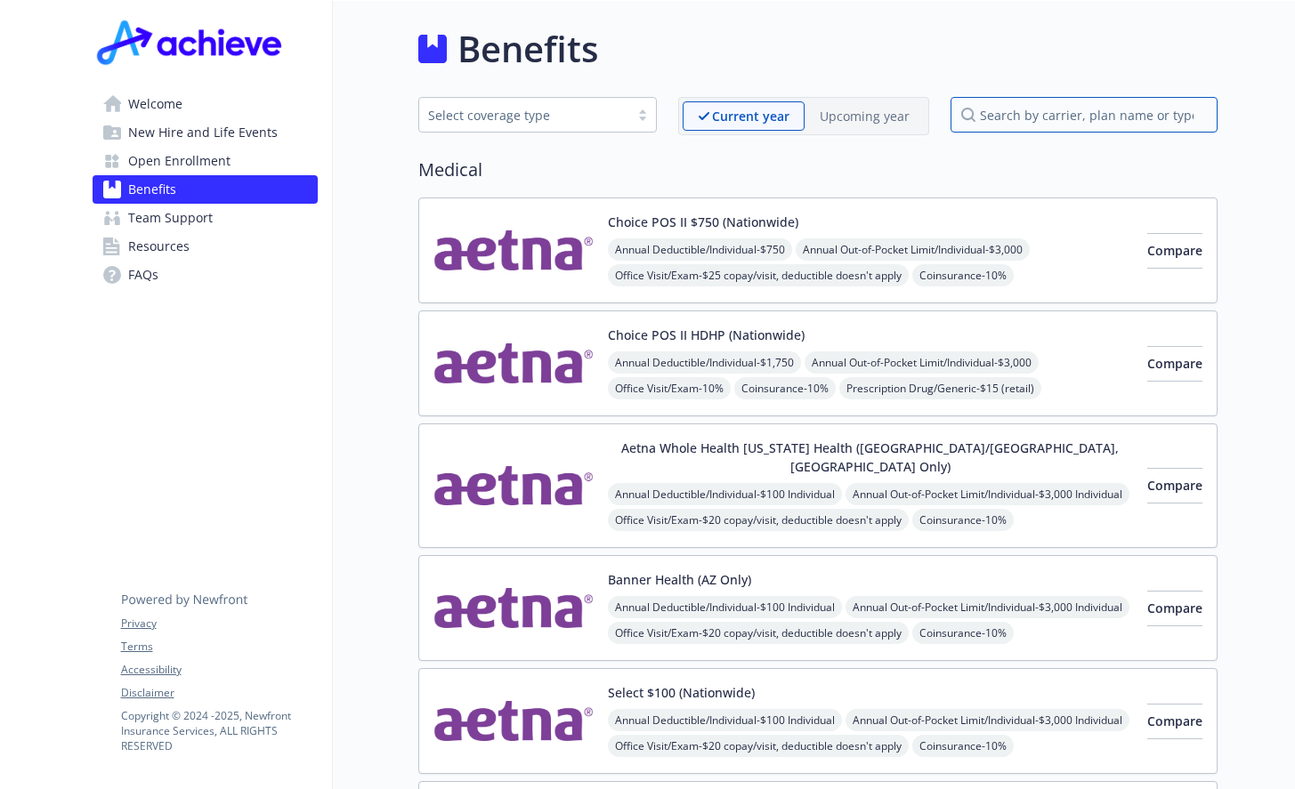
click at [1100, 113] on input "search by carrier, plan name or type" at bounding box center [1083, 115] width 267 height 36
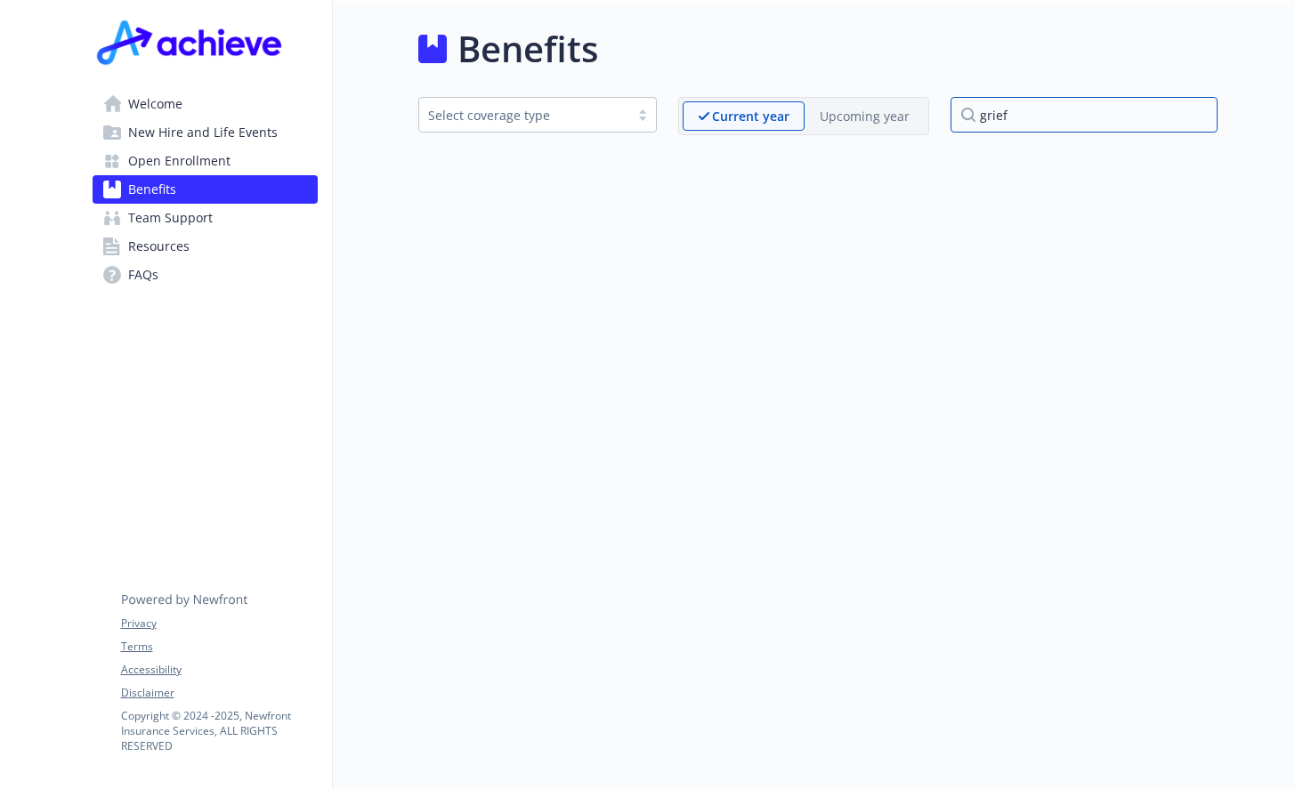
type input "grief"
click at [184, 84] on div "Welcome New Hire and Life Events Open Enrollment Benefits Team Support Resource…" at bounding box center [205, 163] width 254 height 324
click at [149, 111] on span "Welcome" at bounding box center [155, 104] width 54 height 28
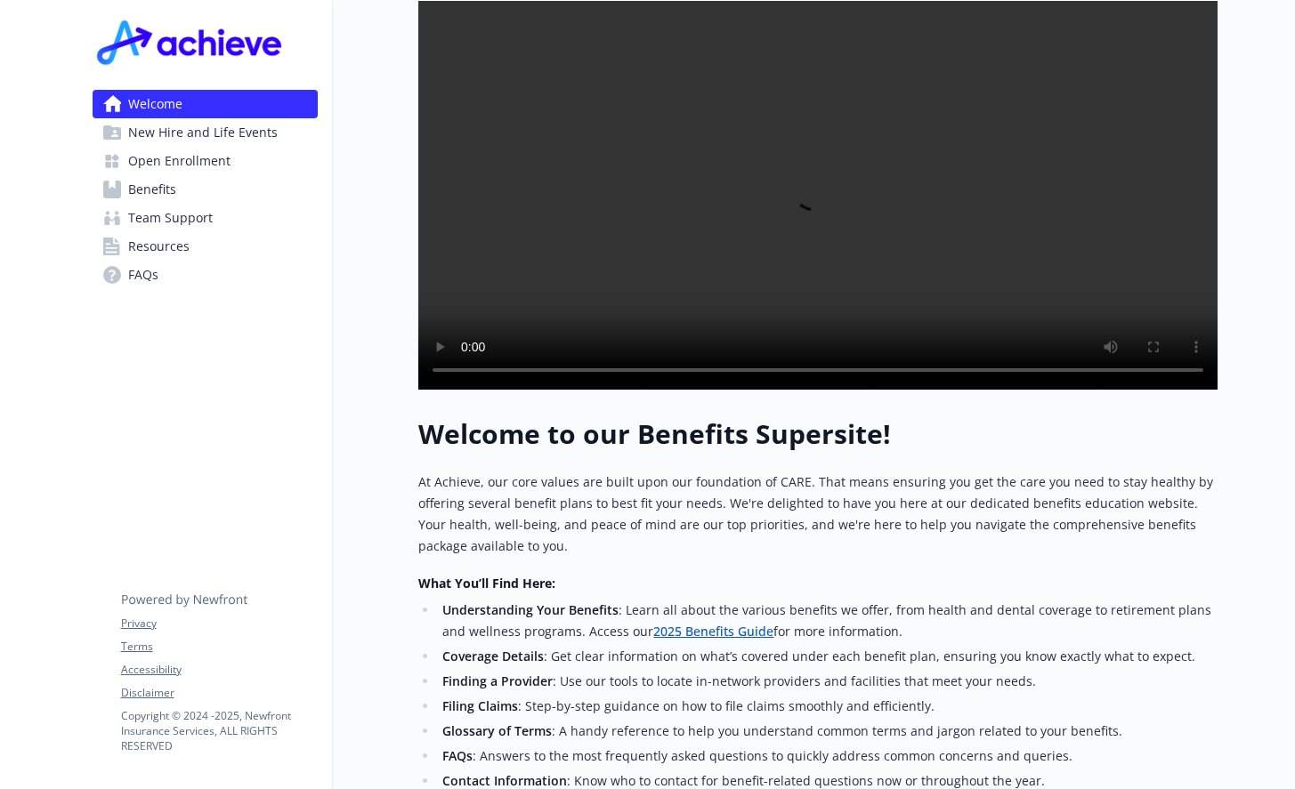
scroll to position [356, 13]
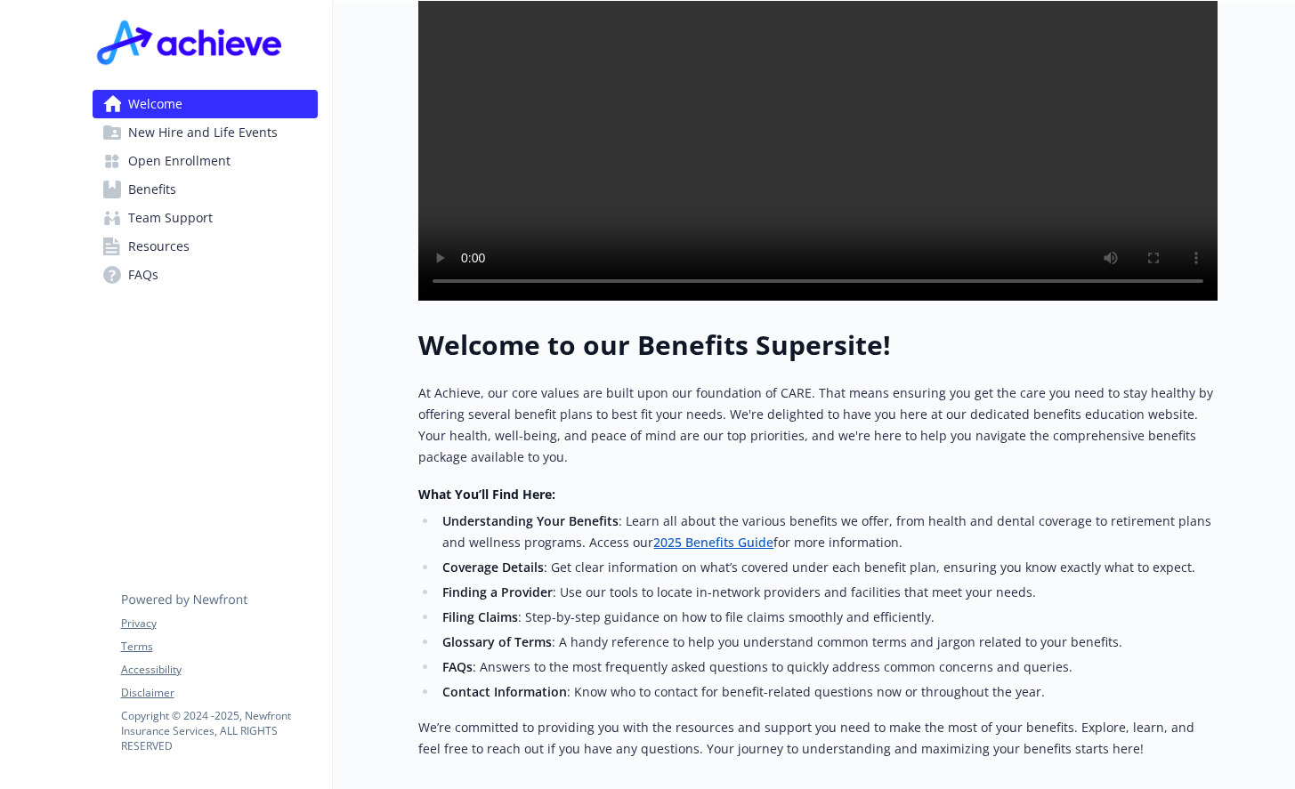
click at [192, 127] on span "New Hire and Life Events" at bounding box center [203, 132] width 150 height 28
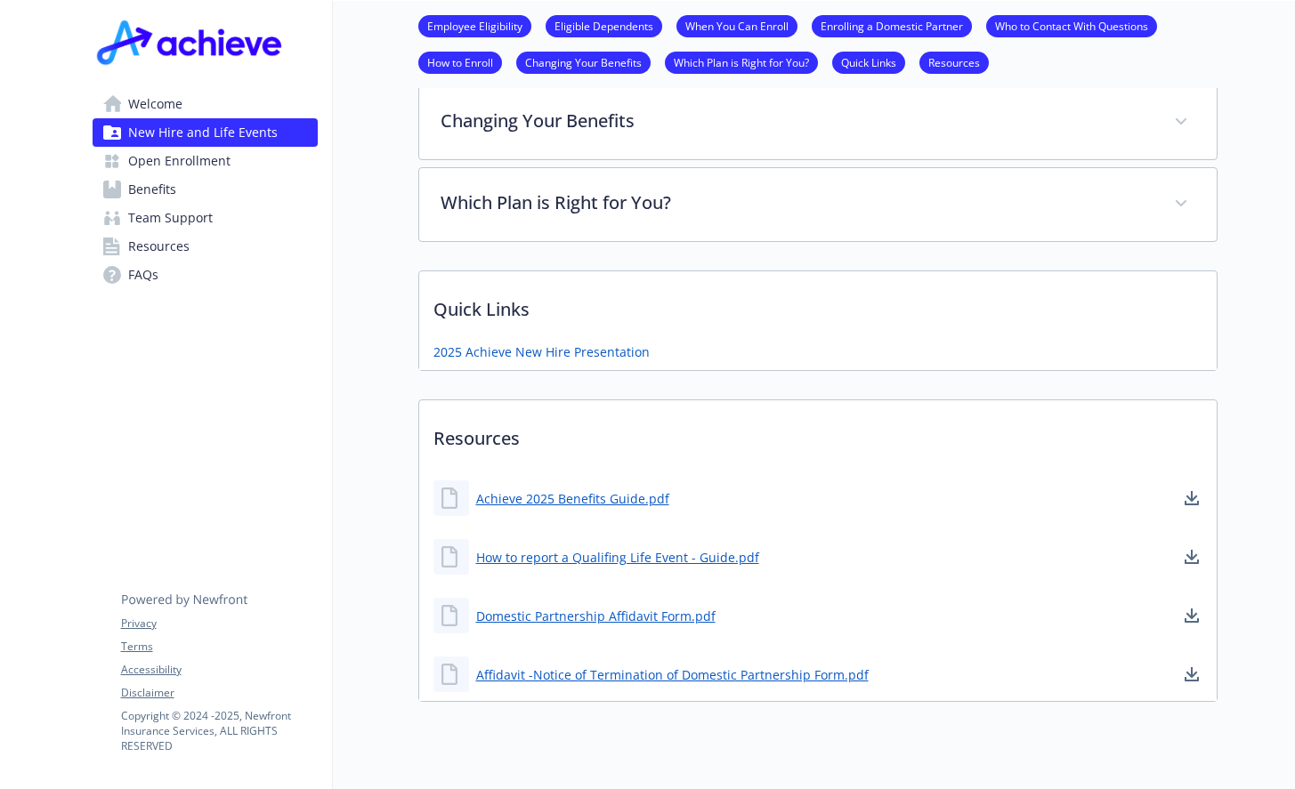
scroll to position [1122, 13]
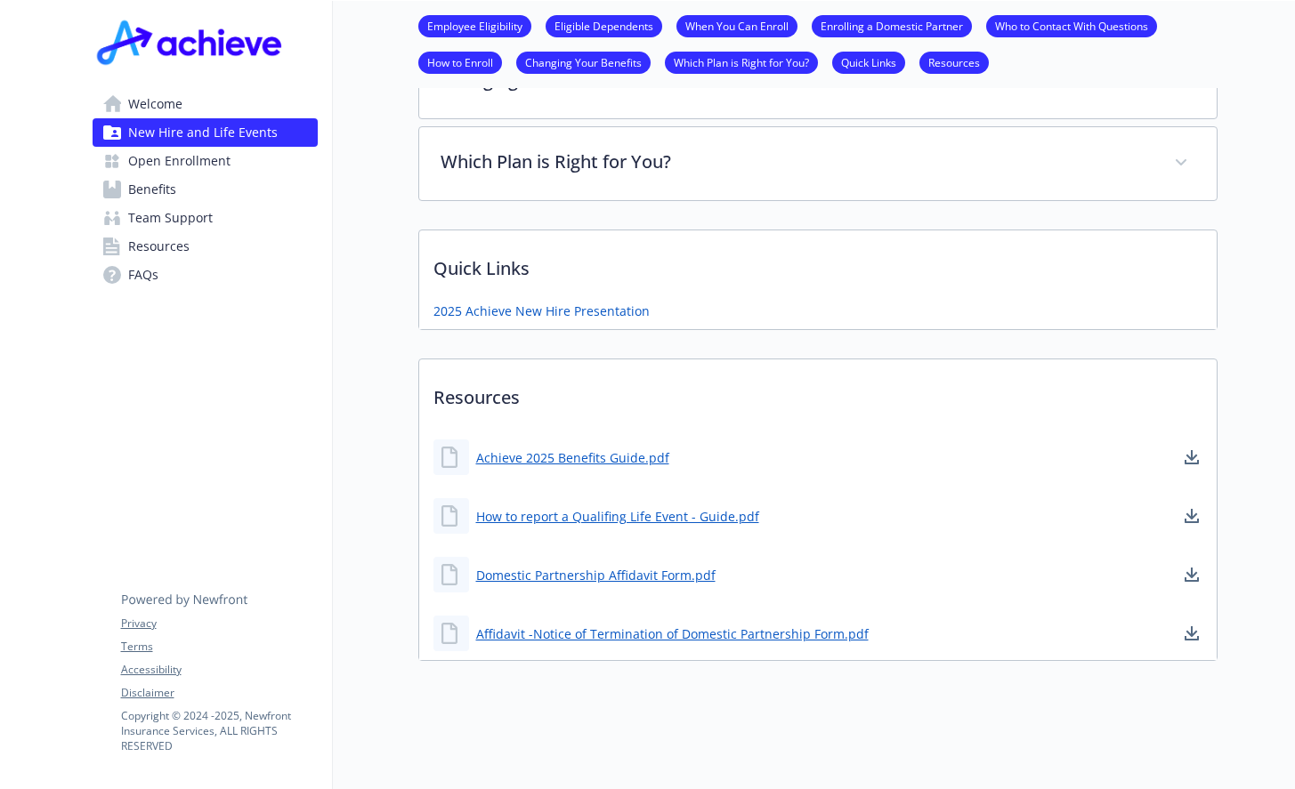
click at [576, 61] on link "Changing Your Benefits" at bounding box center [583, 61] width 134 height 17
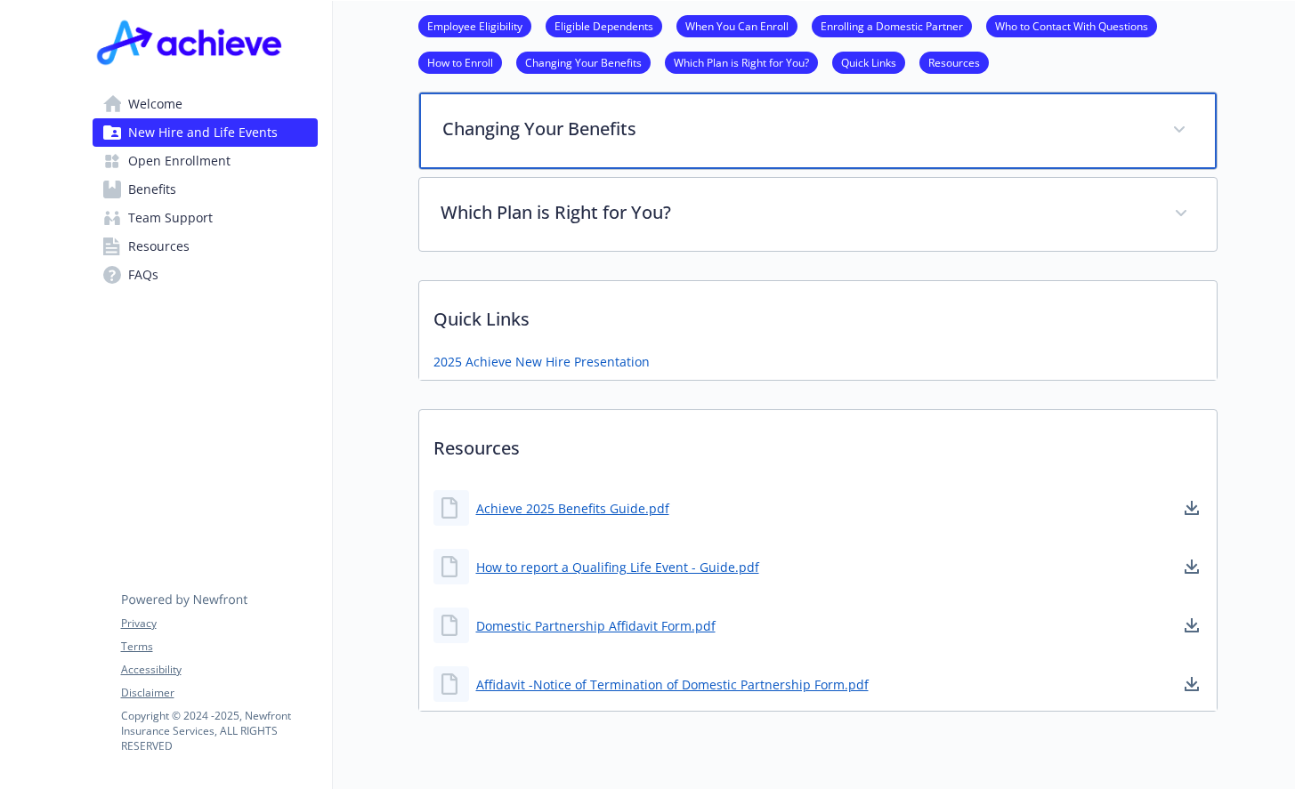
click at [596, 130] on p "Changing Your Benefits" at bounding box center [796, 129] width 708 height 27
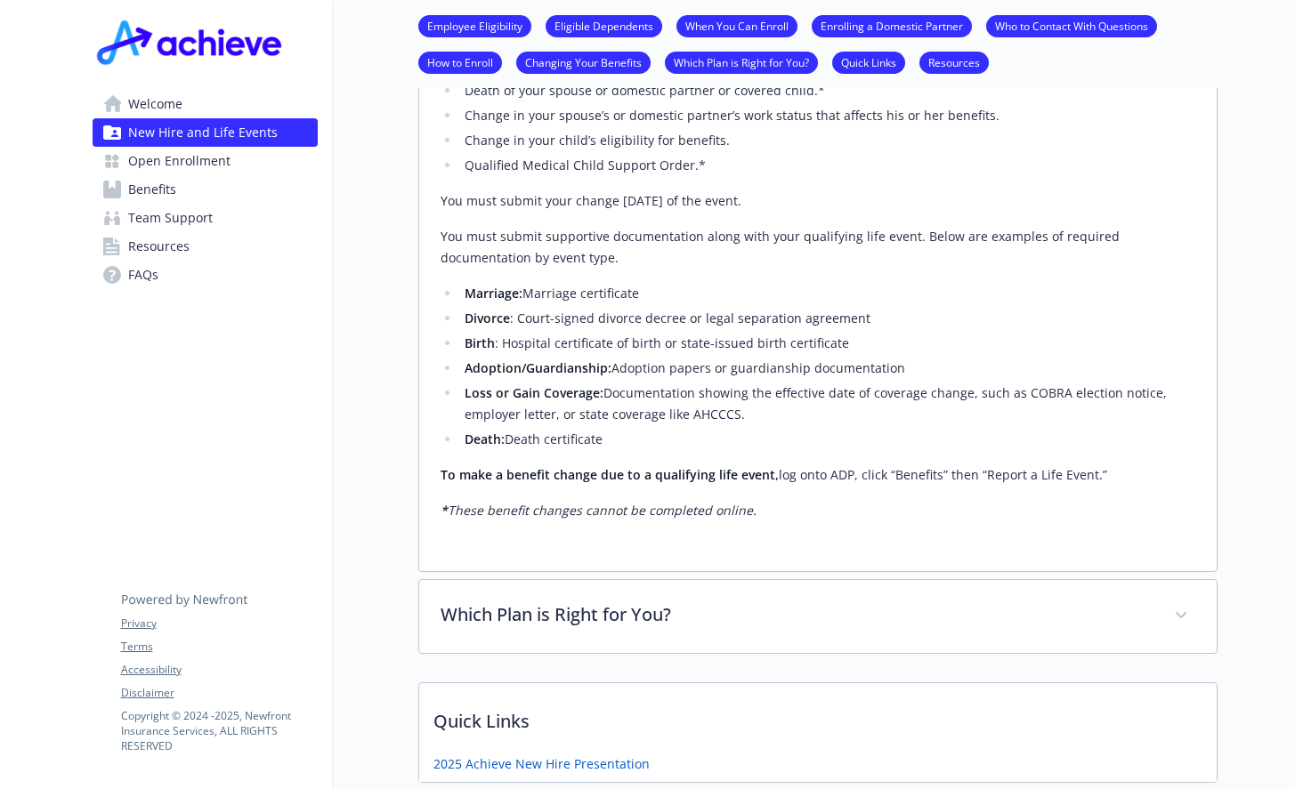
scroll to position [1507, 13]
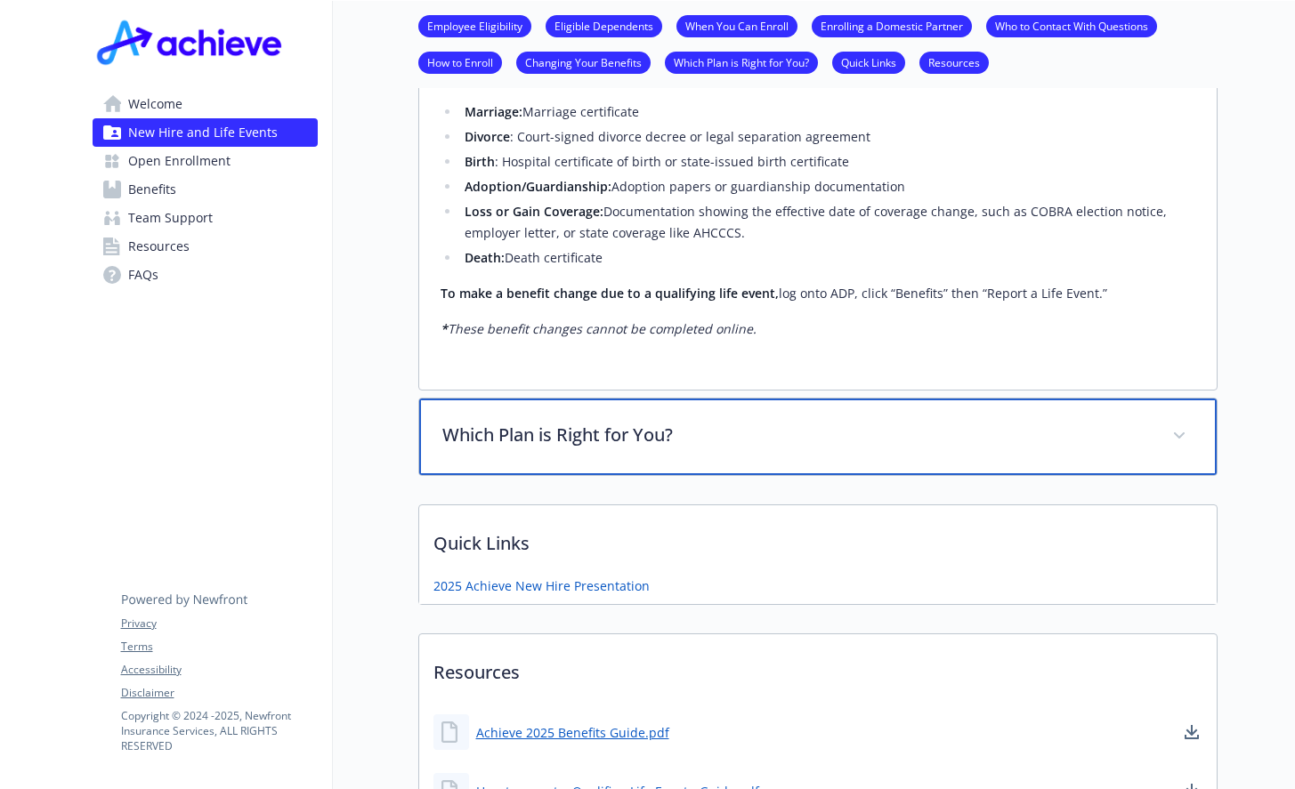
click at [547, 432] on p "Which Plan is Right for You?" at bounding box center [796, 435] width 708 height 27
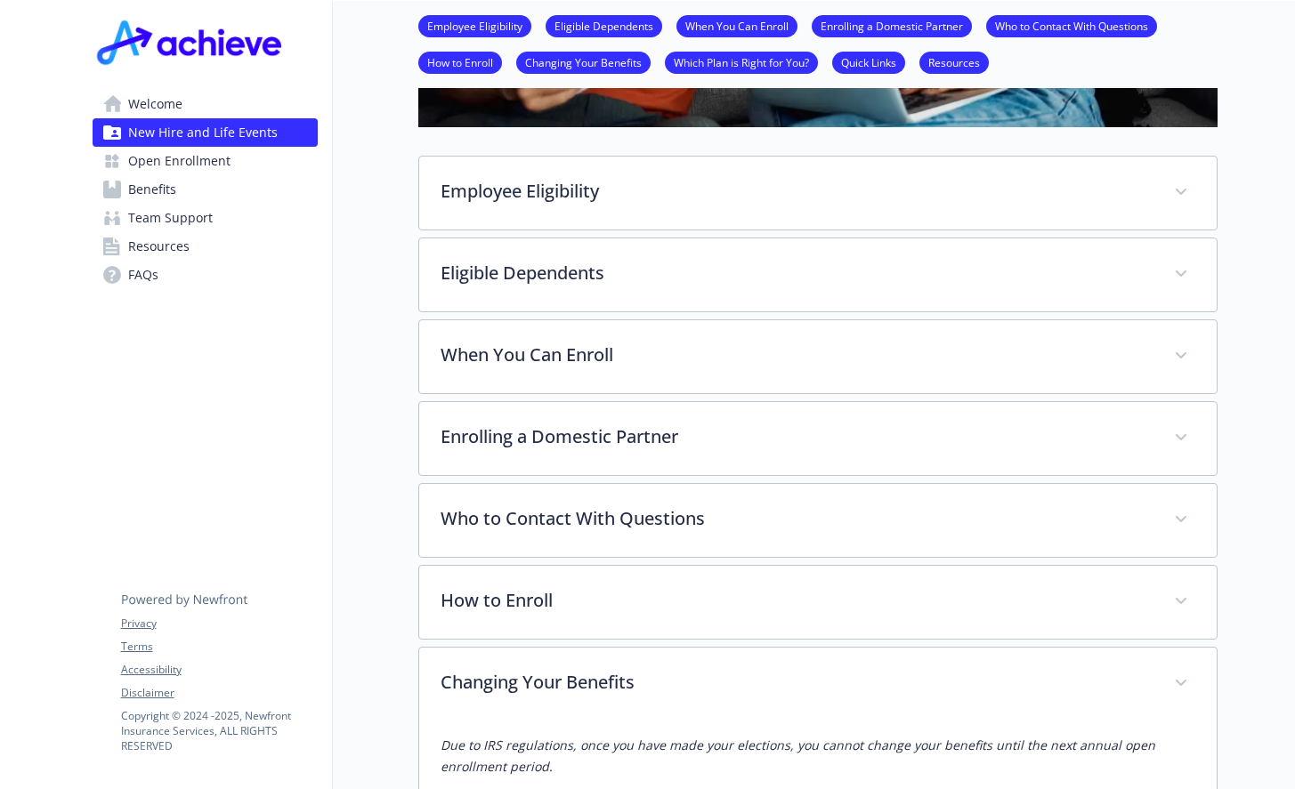
scroll to position [417, 13]
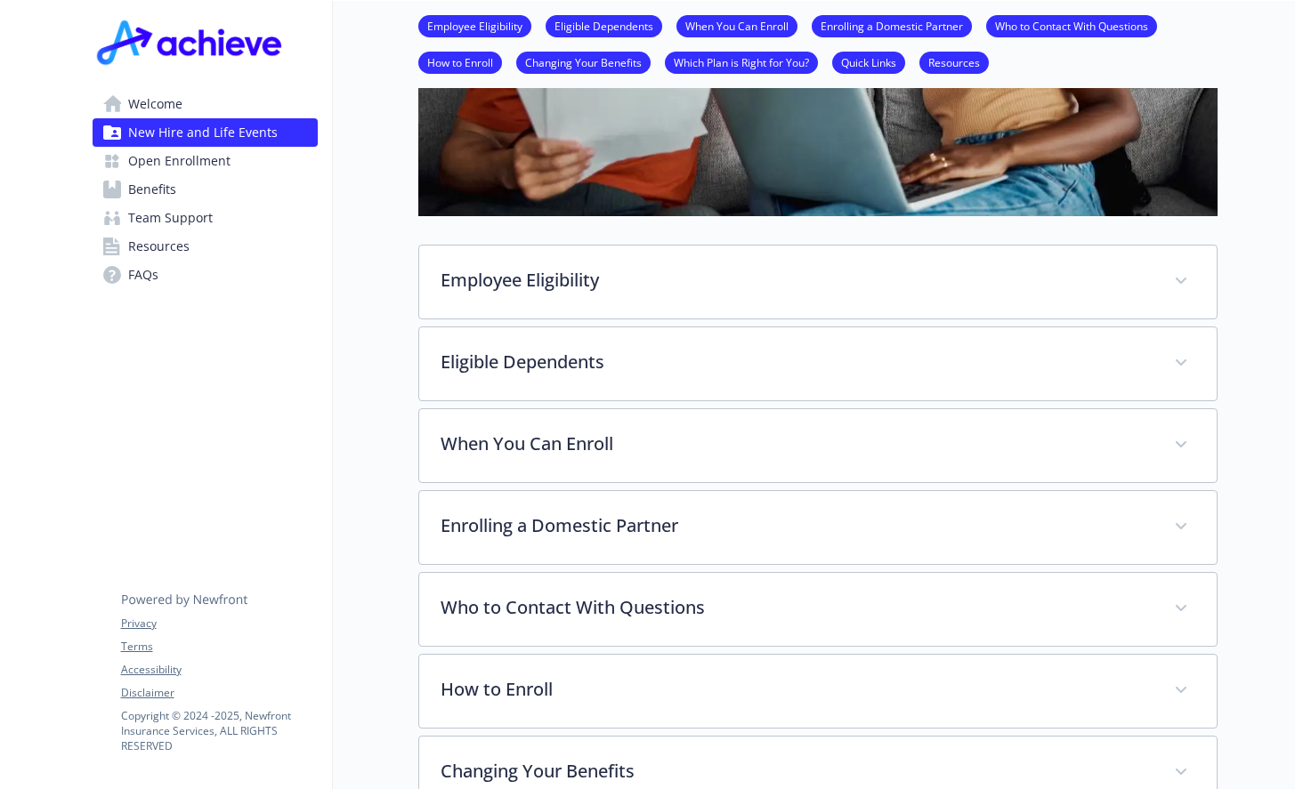
click at [860, 67] on link "Quick Links" at bounding box center [868, 61] width 73 height 17
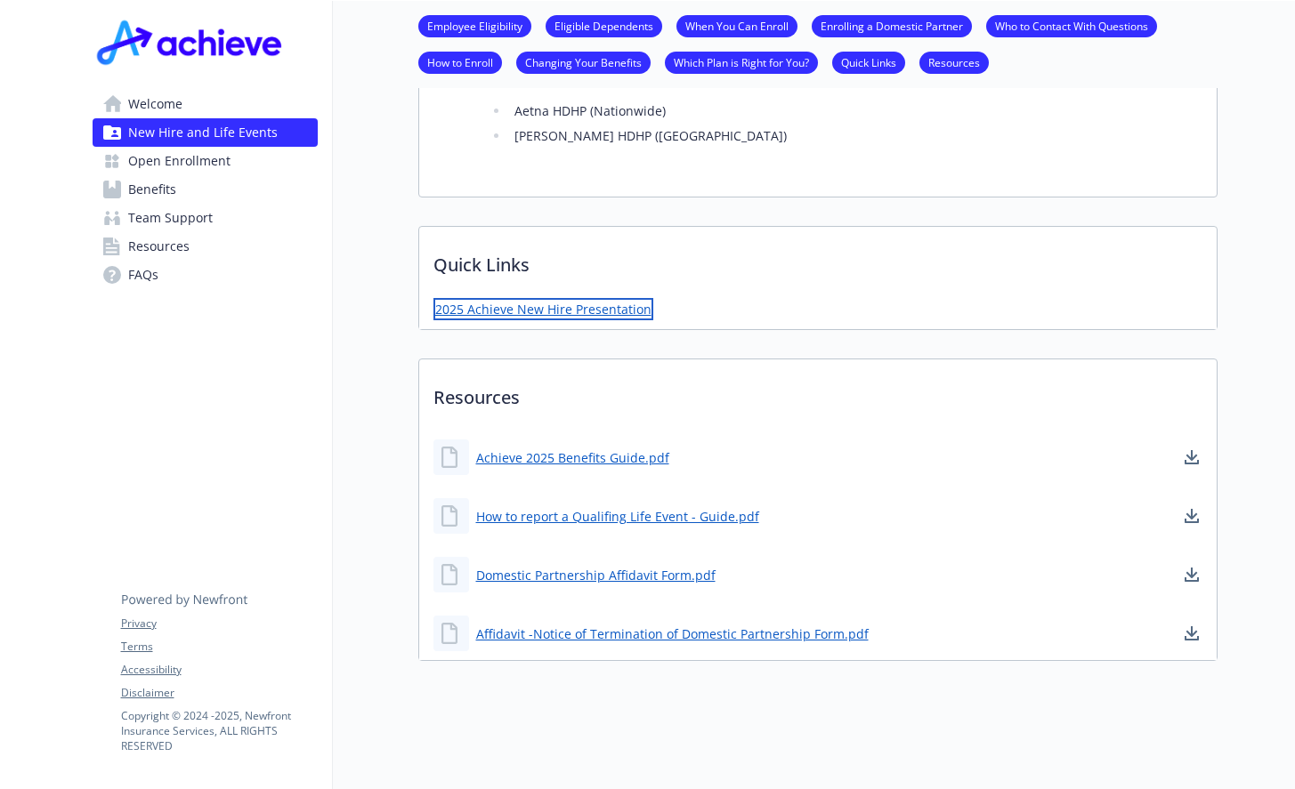
click at [571, 298] on link "2025 Achieve New Hire Presentation" at bounding box center [543, 309] width 220 height 22
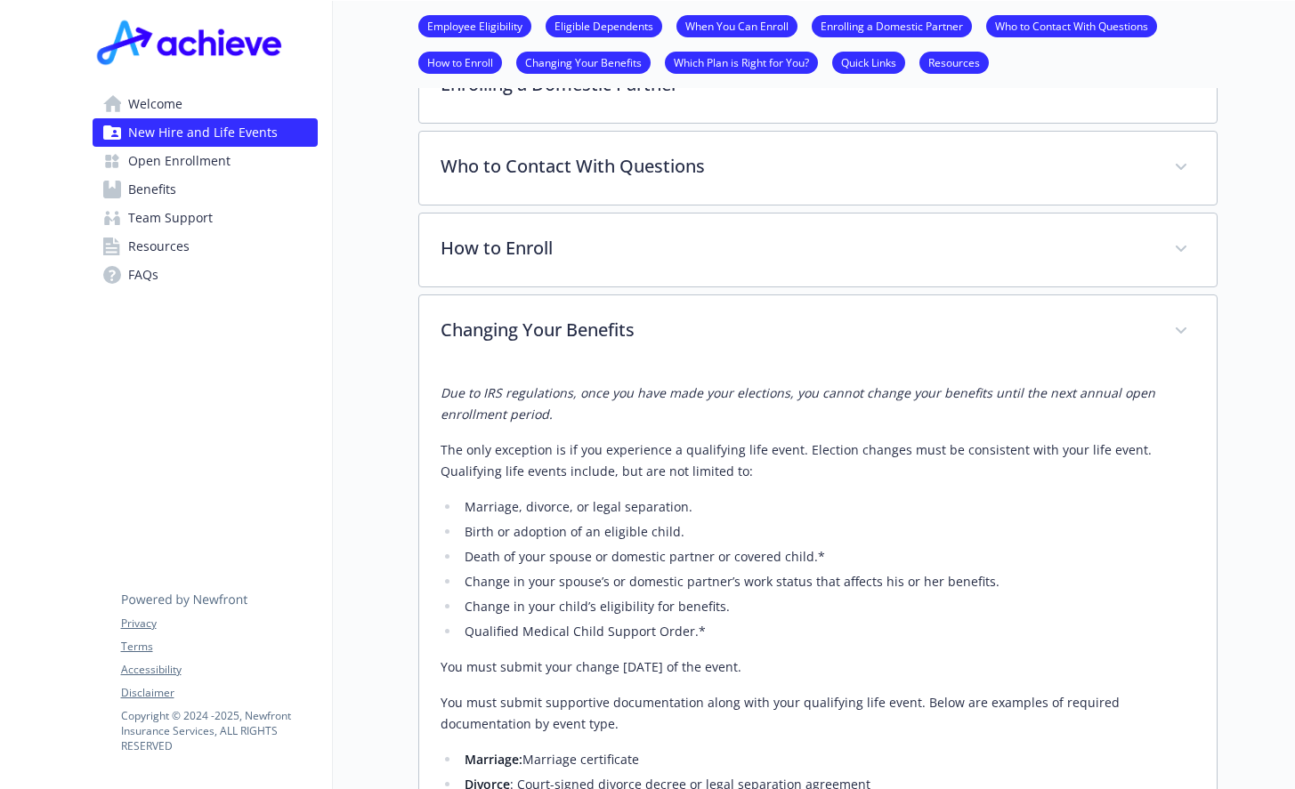
scroll to position [592, 13]
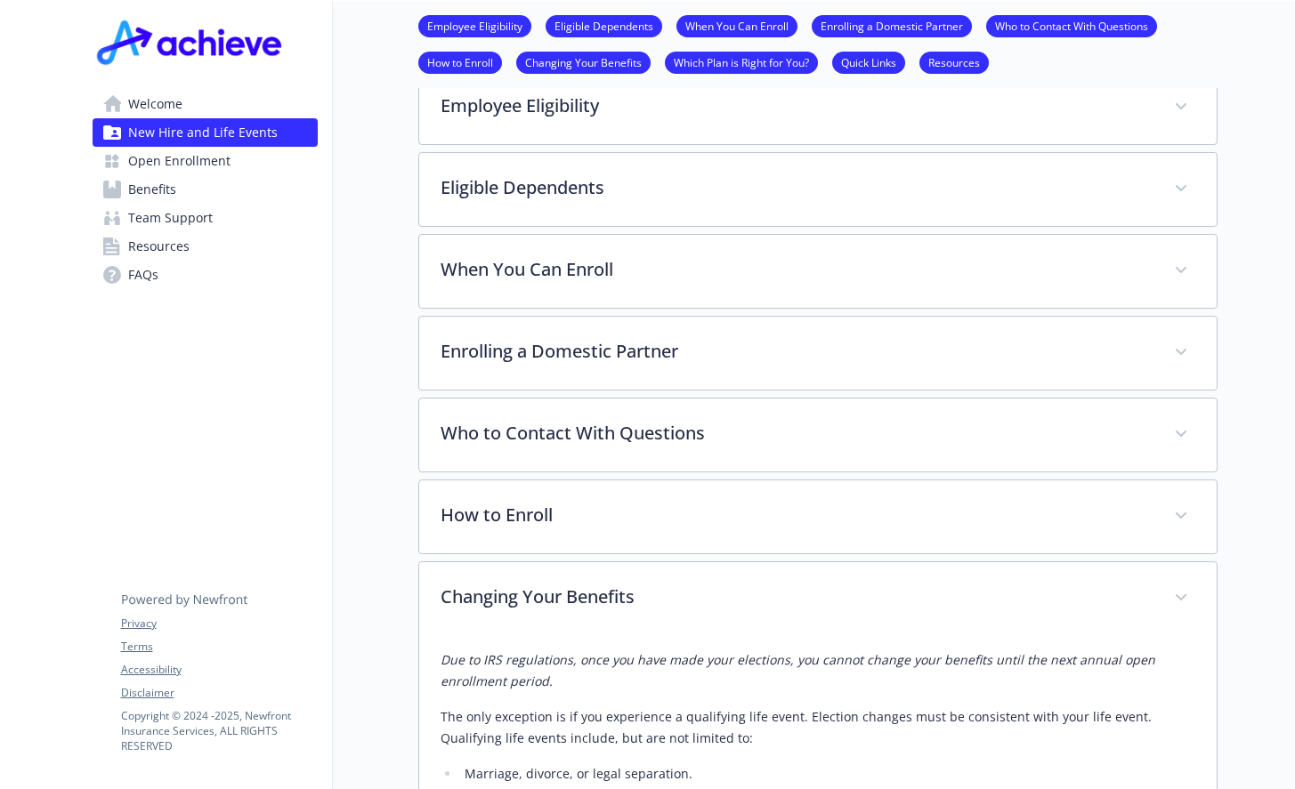
click at [186, 153] on span "Open Enrollment" at bounding box center [179, 161] width 102 height 28
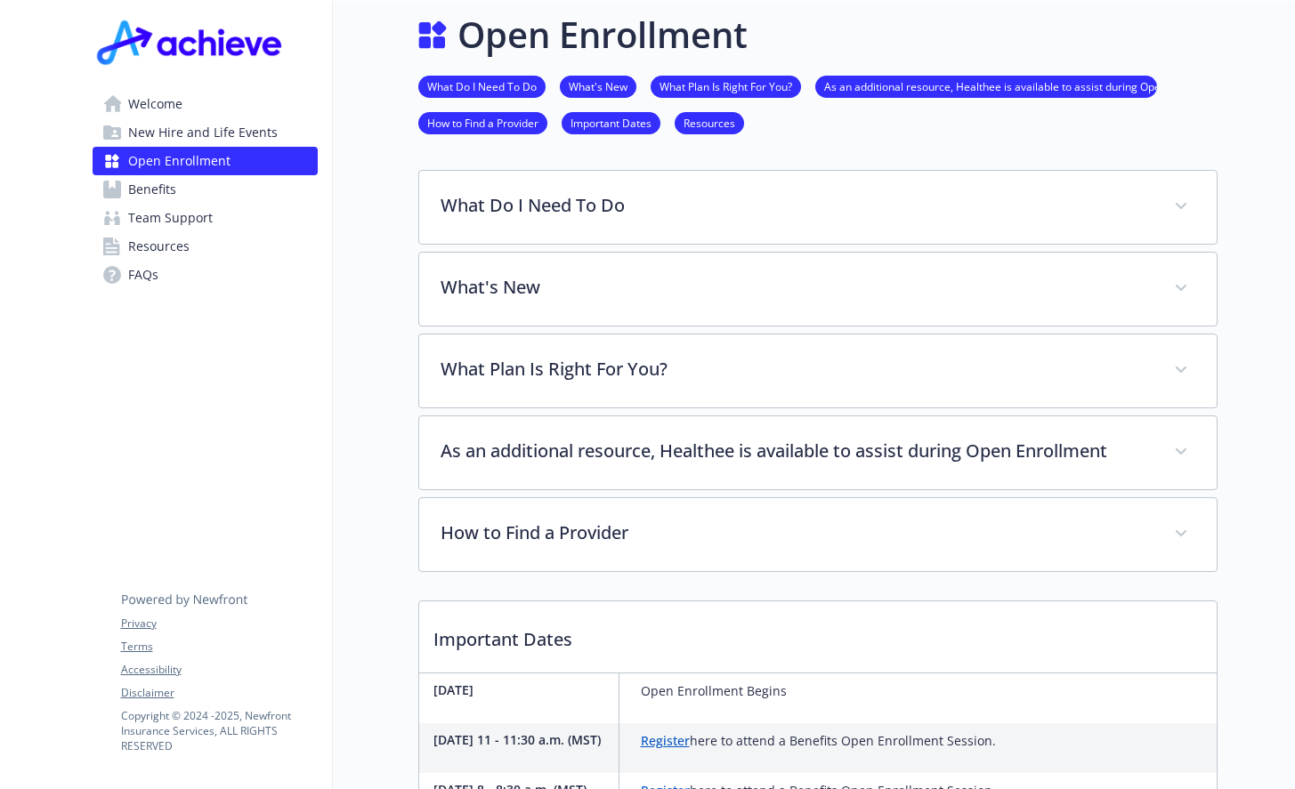
scroll to position [579, 13]
